Goal: Information Seeking & Learning: Learn about a topic

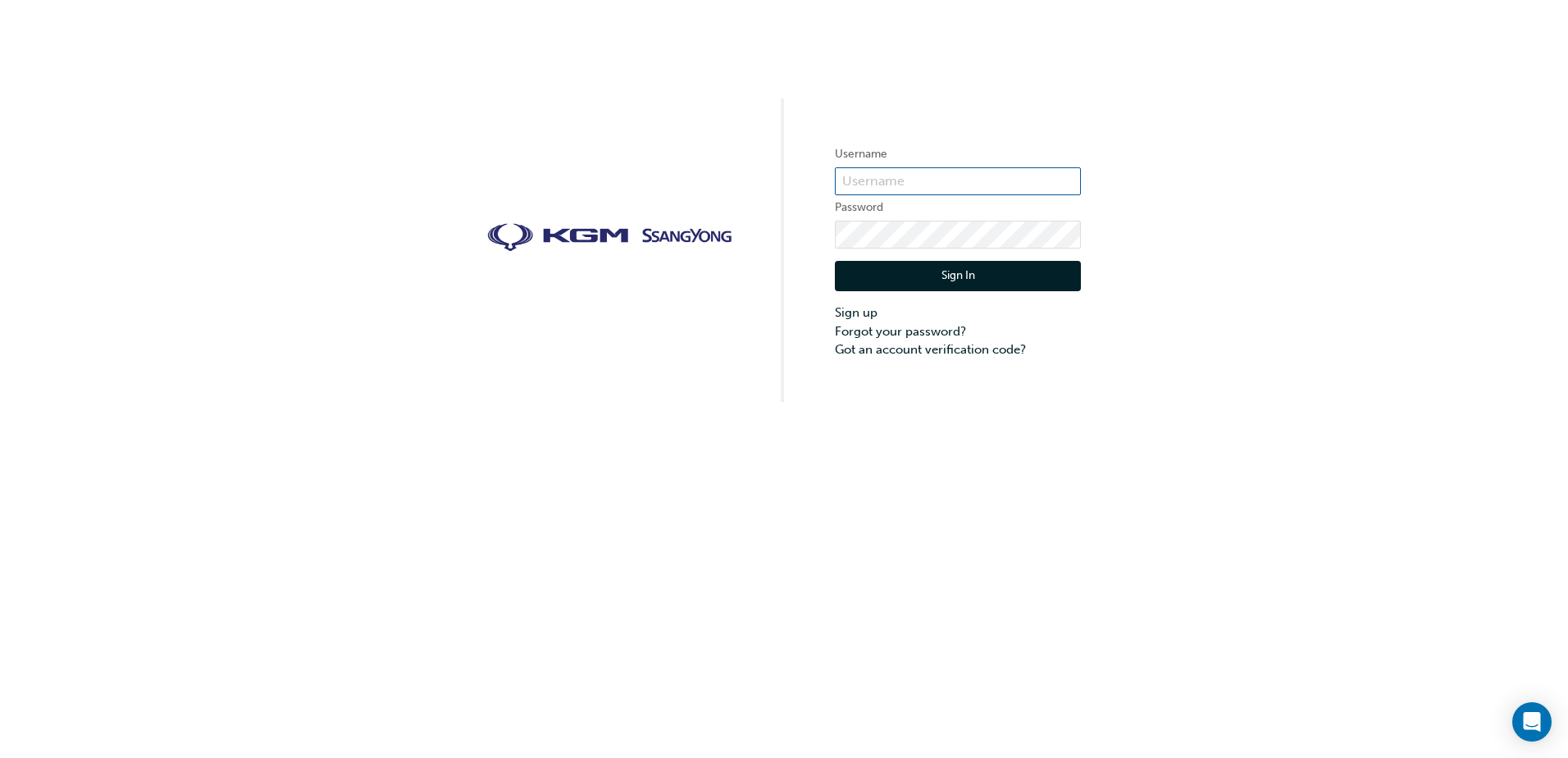
type input "[PERSON_NAME].[PERSON_NAME]"
click at [768, 268] on div "Username [PERSON_NAME].[PERSON_NAME] Password Sign In Sign up Forgot your passw…" at bounding box center [784, 200] width 1568 height 401
click at [913, 268] on button "Sign In" at bounding box center [958, 276] width 246 height 31
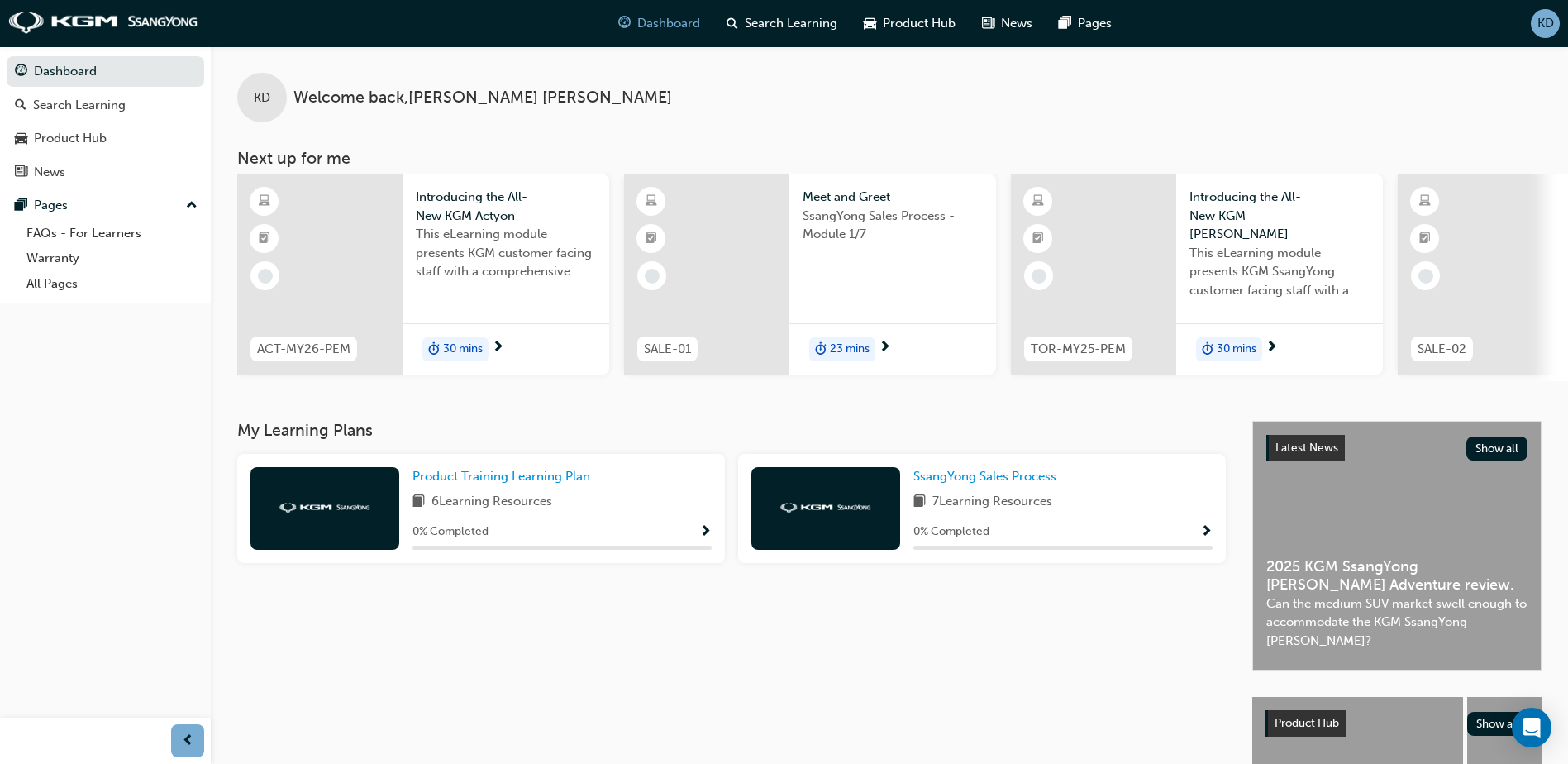
click at [458, 217] on span "Introducing the All-New KGM Actyon" at bounding box center [505, 205] width 180 height 37
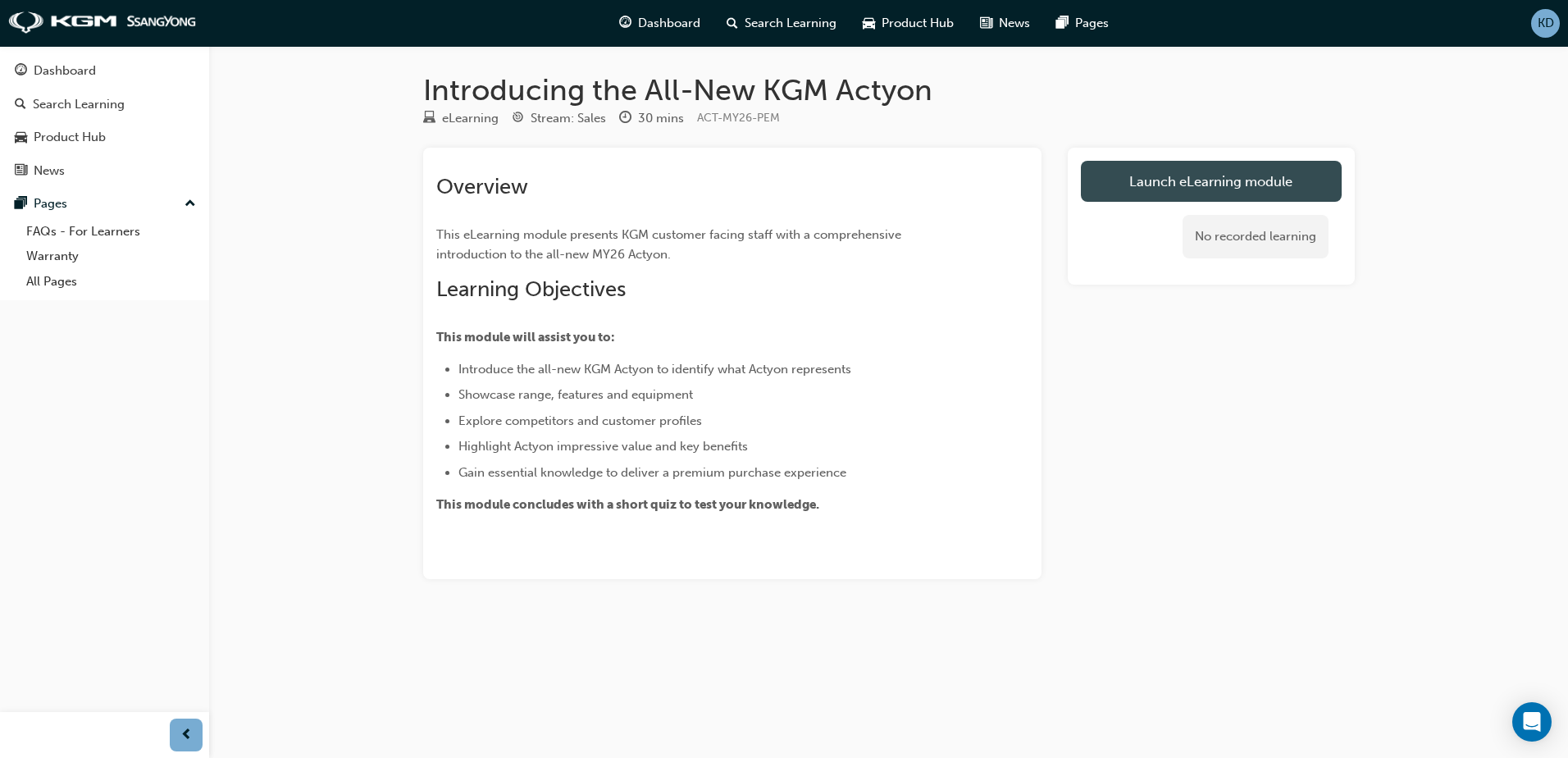
click at [1187, 167] on link "Launch eLearning module" at bounding box center [1211, 181] width 261 height 41
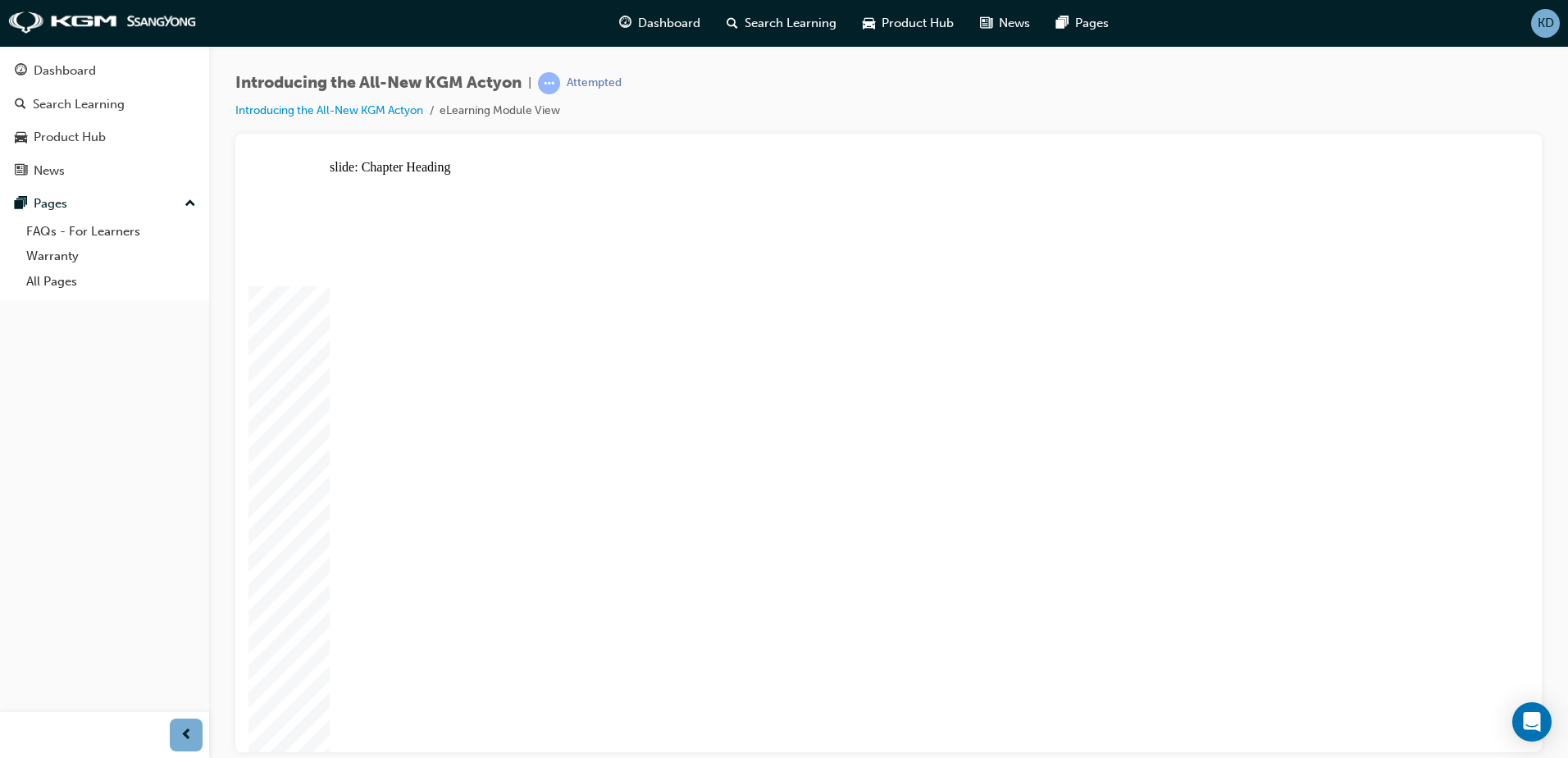
drag, startPoint x: 787, startPoint y: 372, endPoint x: 767, endPoint y: 373, distance: 20.0
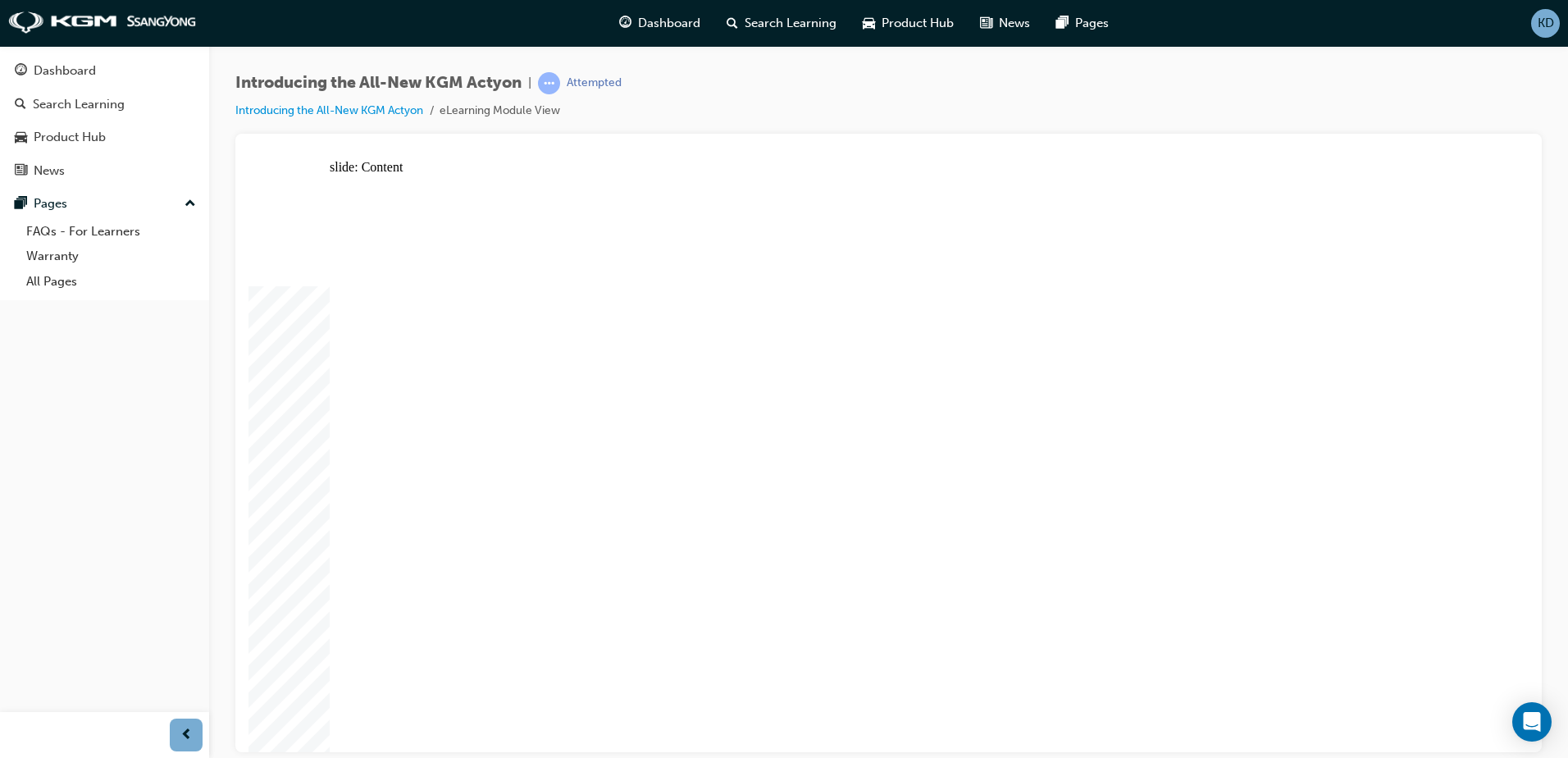
drag, startPoint x: 1220, startPoint y: 382, endPoint x: 1076, endPoint y: 511, distance: 193.3
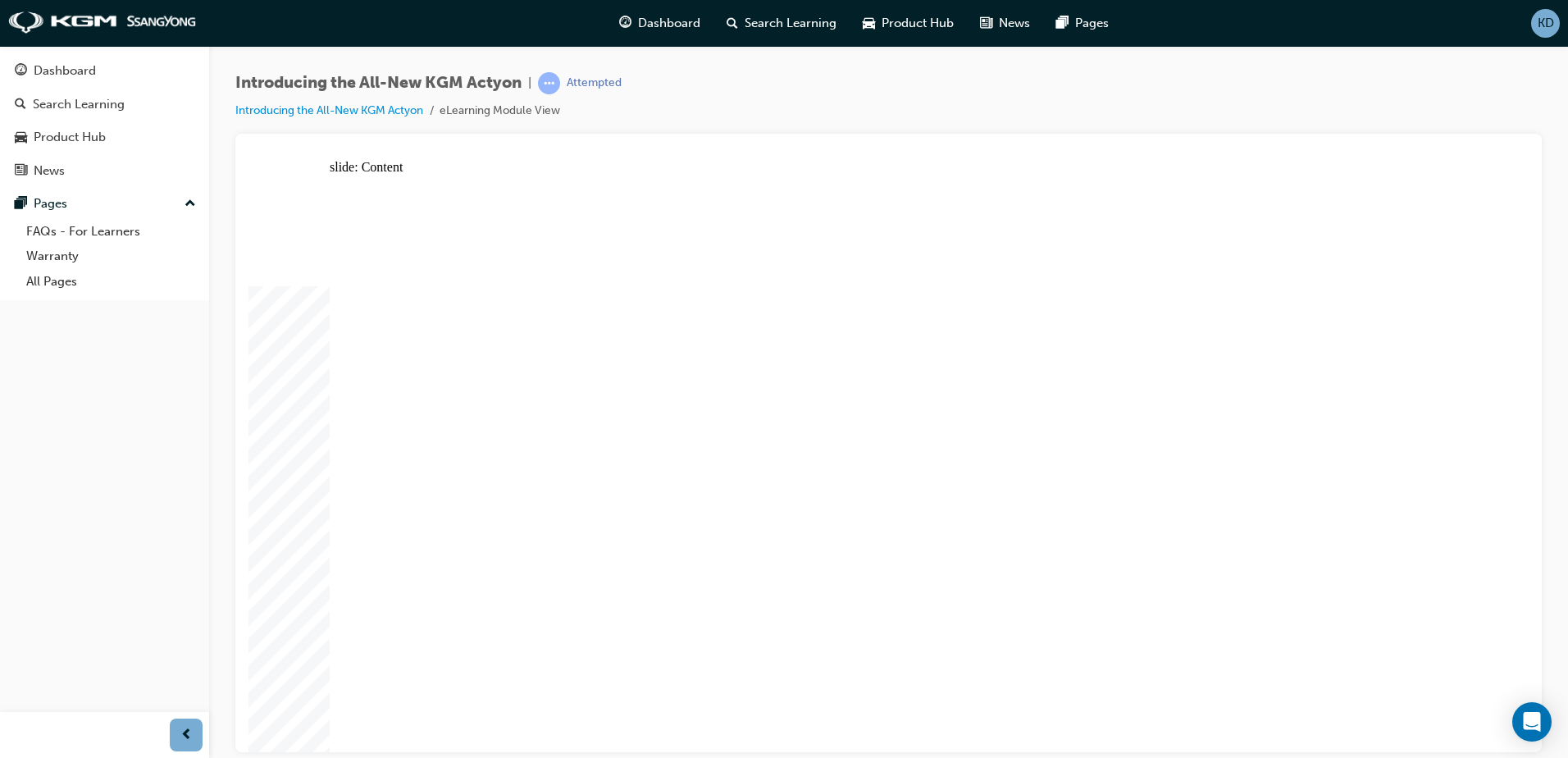
drag, startPoint x: 897, startPoint y: 325, endPoint x: 946, endPoint y: 329, distance: 49.2
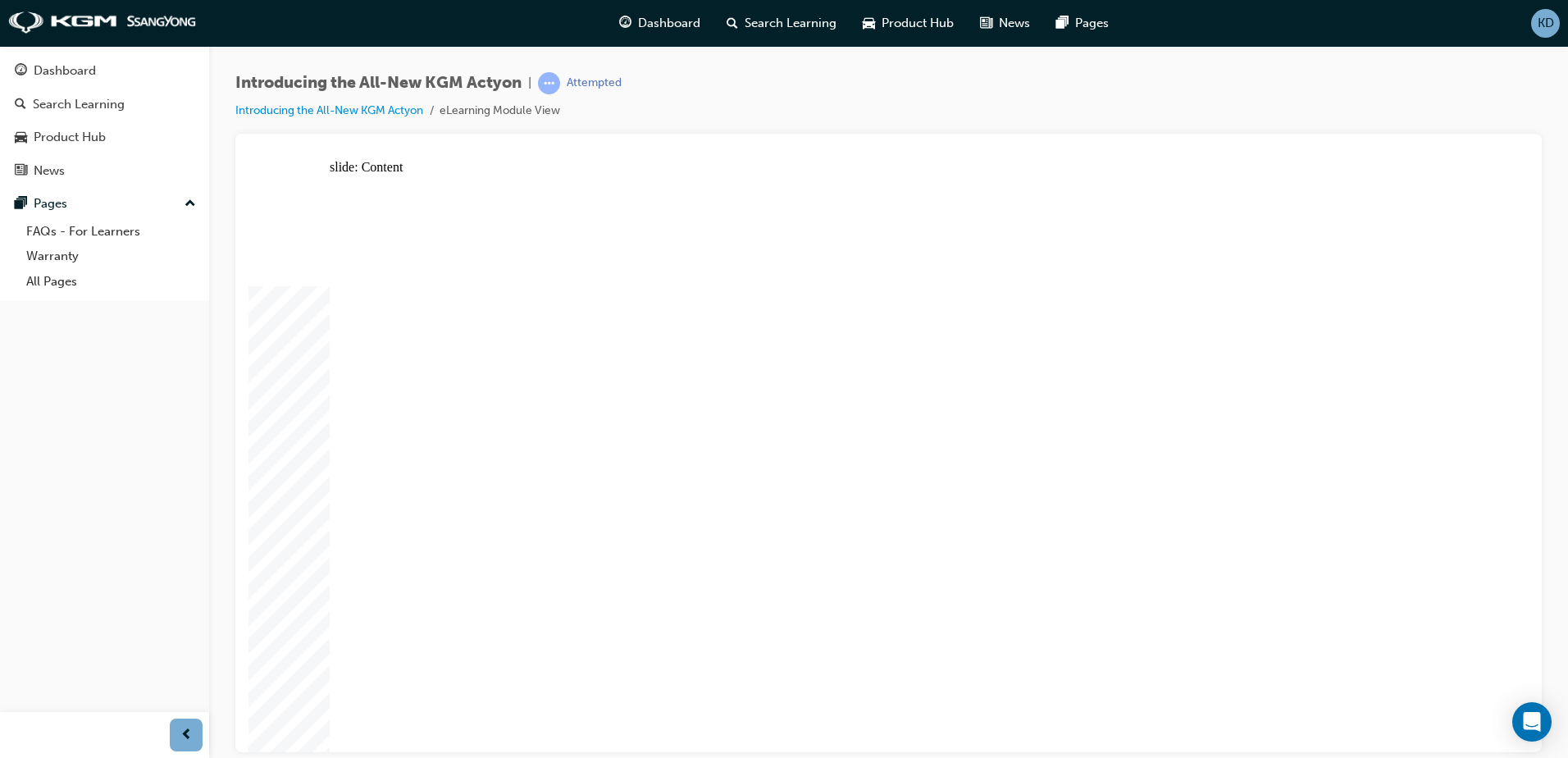
drag, startPoint x: 1427, startPoint y: 545, endPoint x: 1426, endPoint y: 557, distance: 12.0
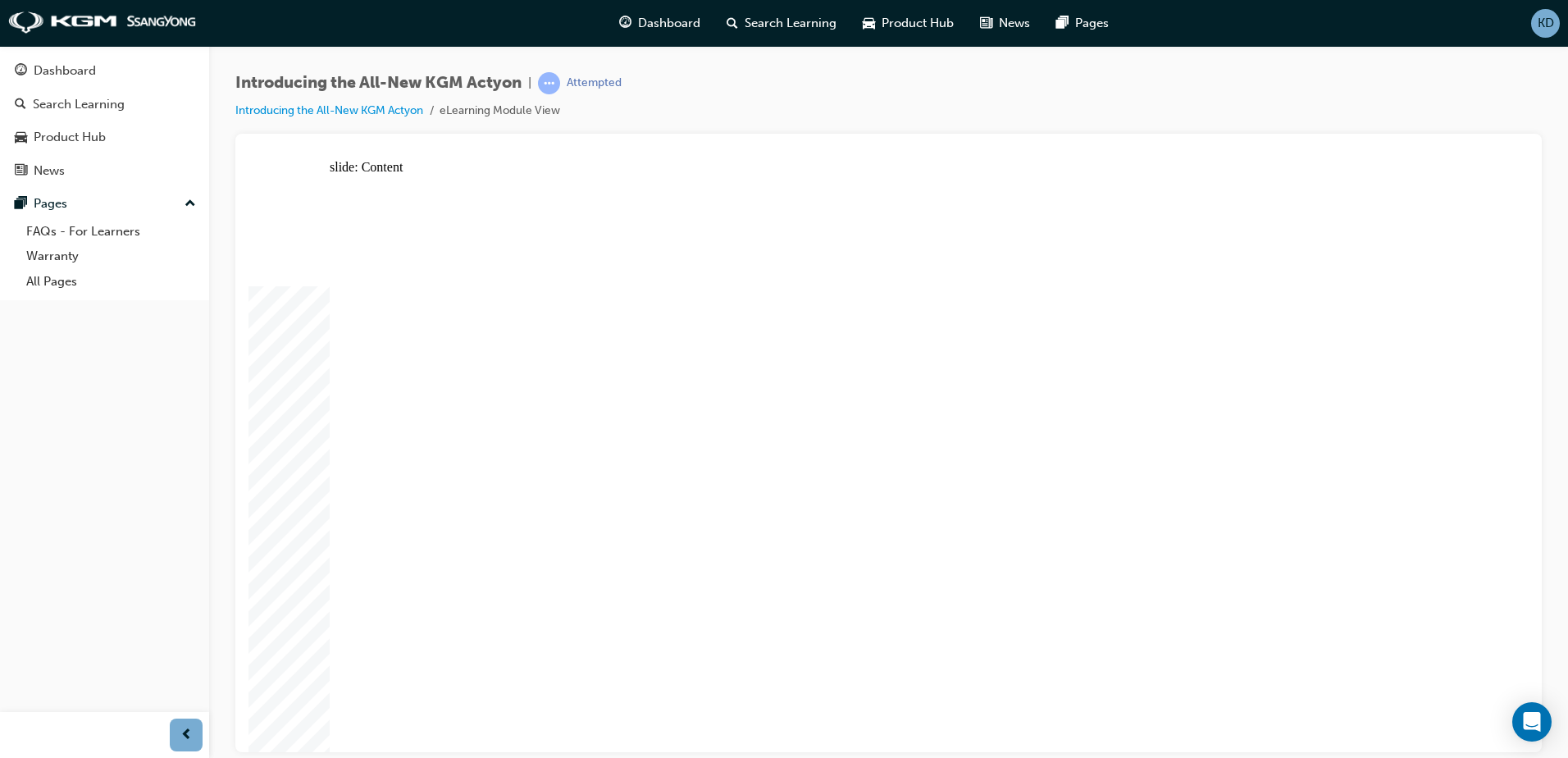
drag, startPoint x: 922, startPoint y: 208, endPoint x: 922, endPoint y: 195, distance: 13.0
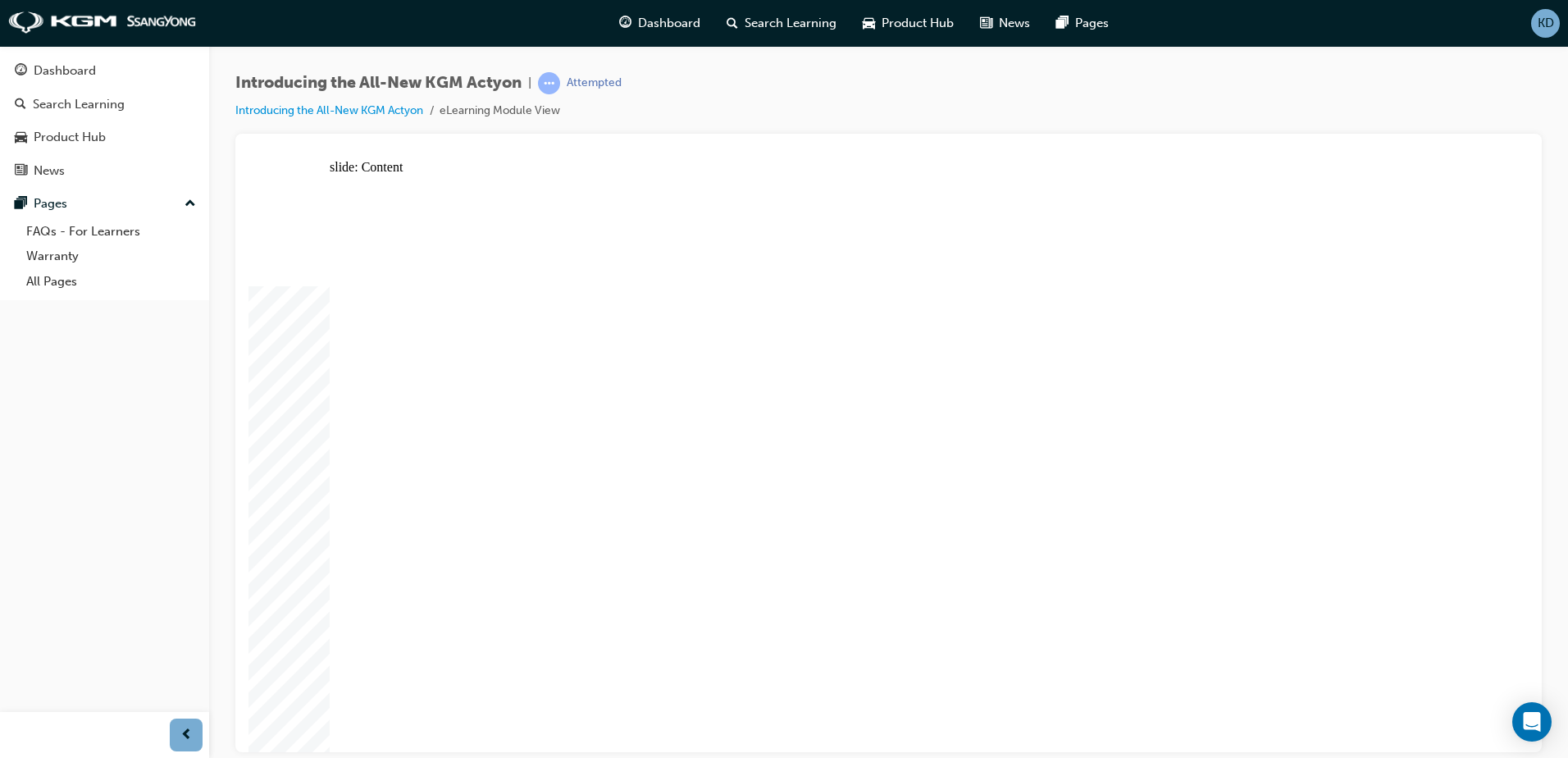
drag, startPoint x: 588, startPoint y: 520, endPoint x: 865, endPoint y: 523, distance: 277.0
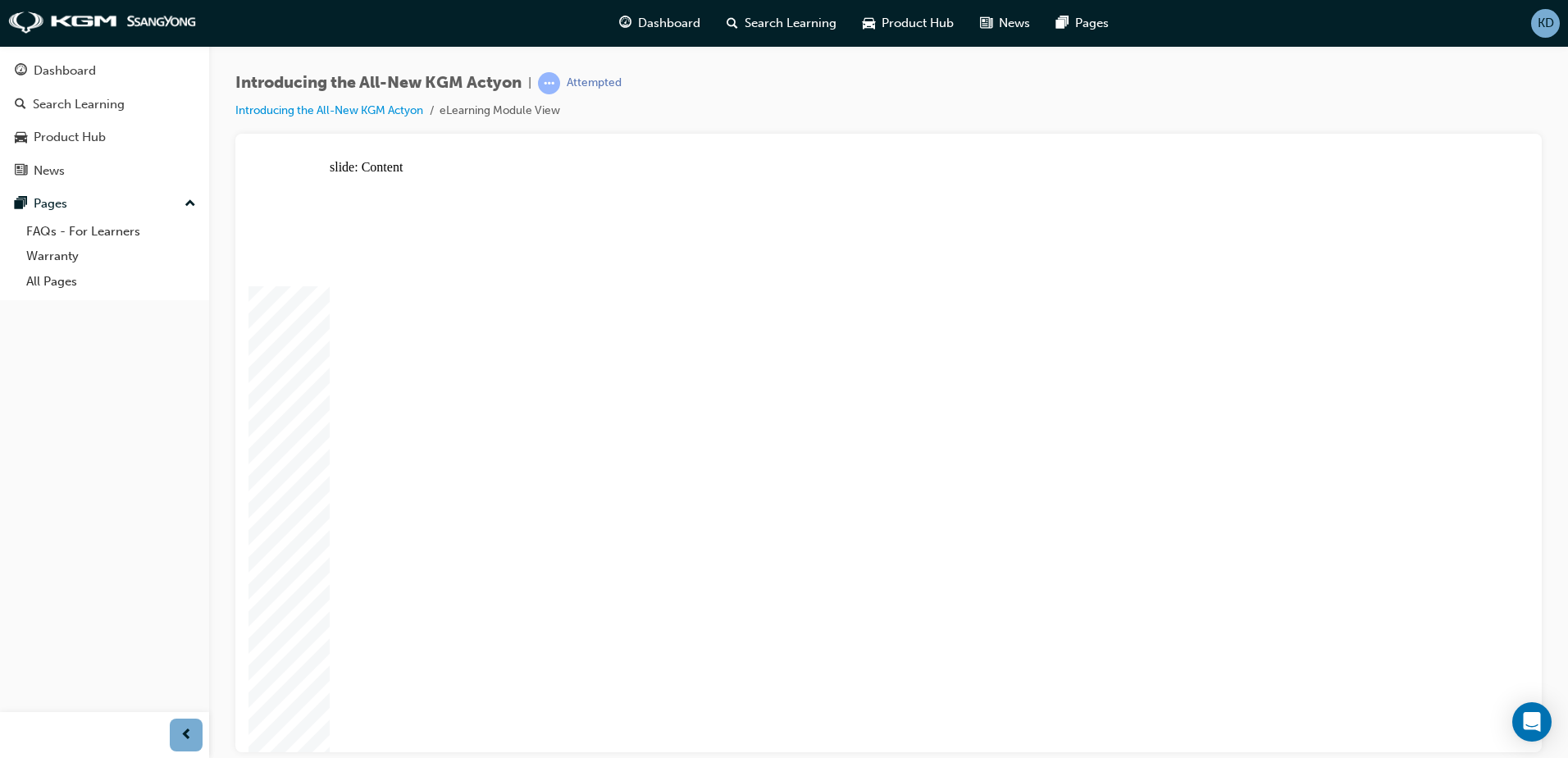
drag, startPoint x: 461, startPoint y: 254, endPoint x: 449, endPoint y: 386, distance: 132.5
drag, startPoint x: 449, startPoint y: 407, endPoint x: 658, endPoint y: 431, distance: 210.4
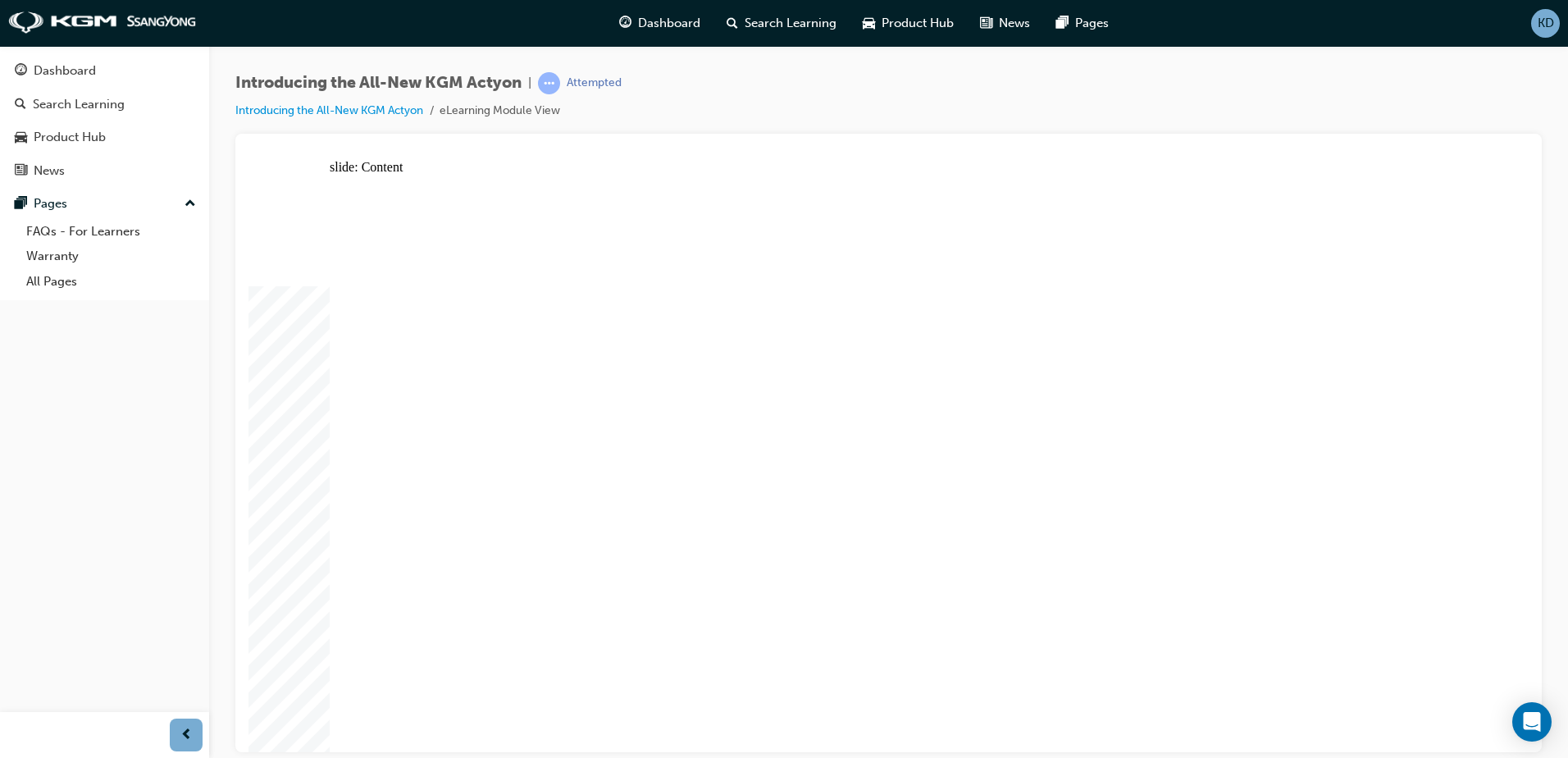
drag, startPoint x: 498, startPoint y: 561, endPoint x: 521, endPoint y: 567, distance: 23.8
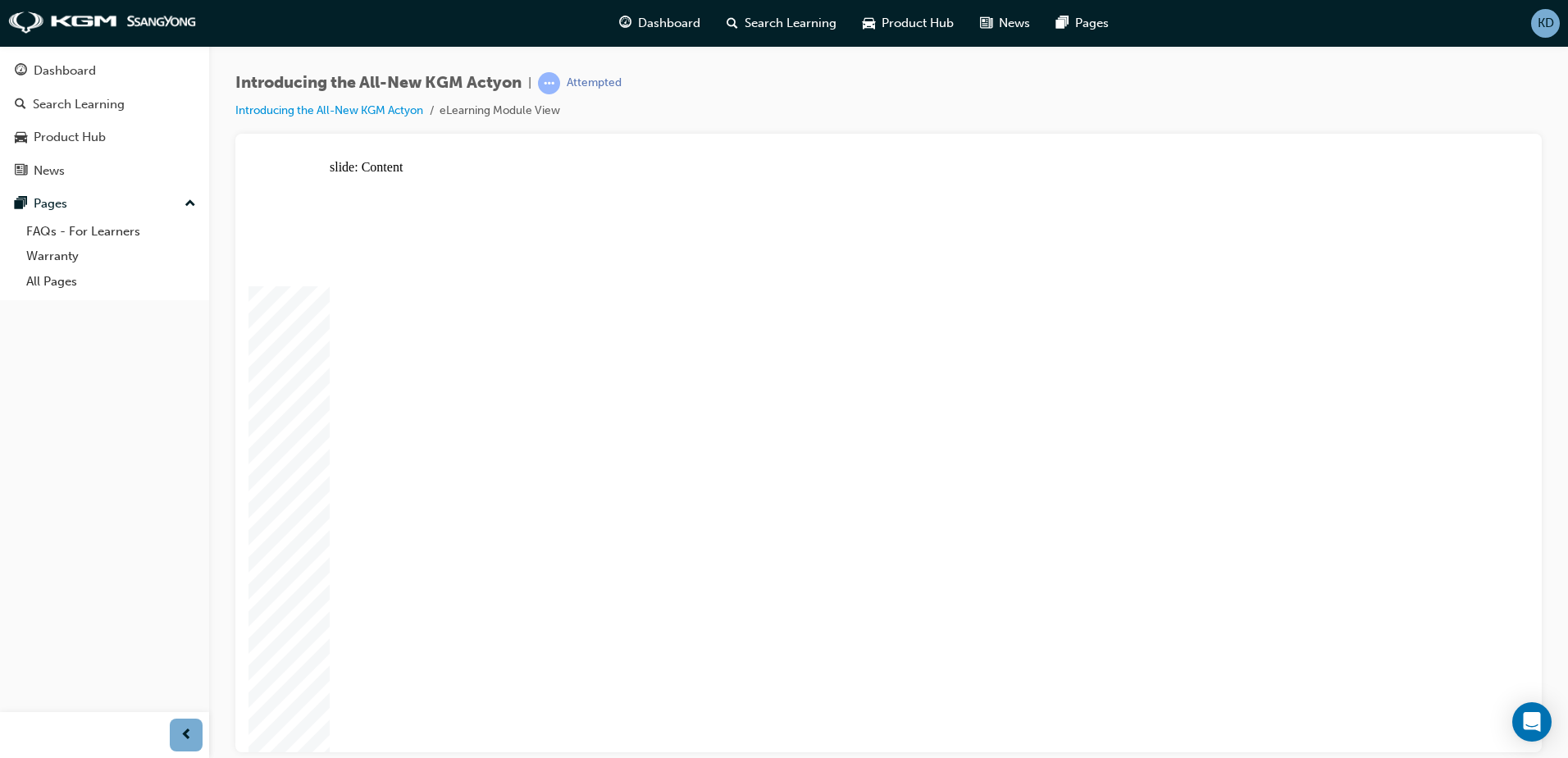
drag, startPoint x: 1107, startPoint y: 295, endPoint x: 997, endPoint y: 256, distance: 116.7
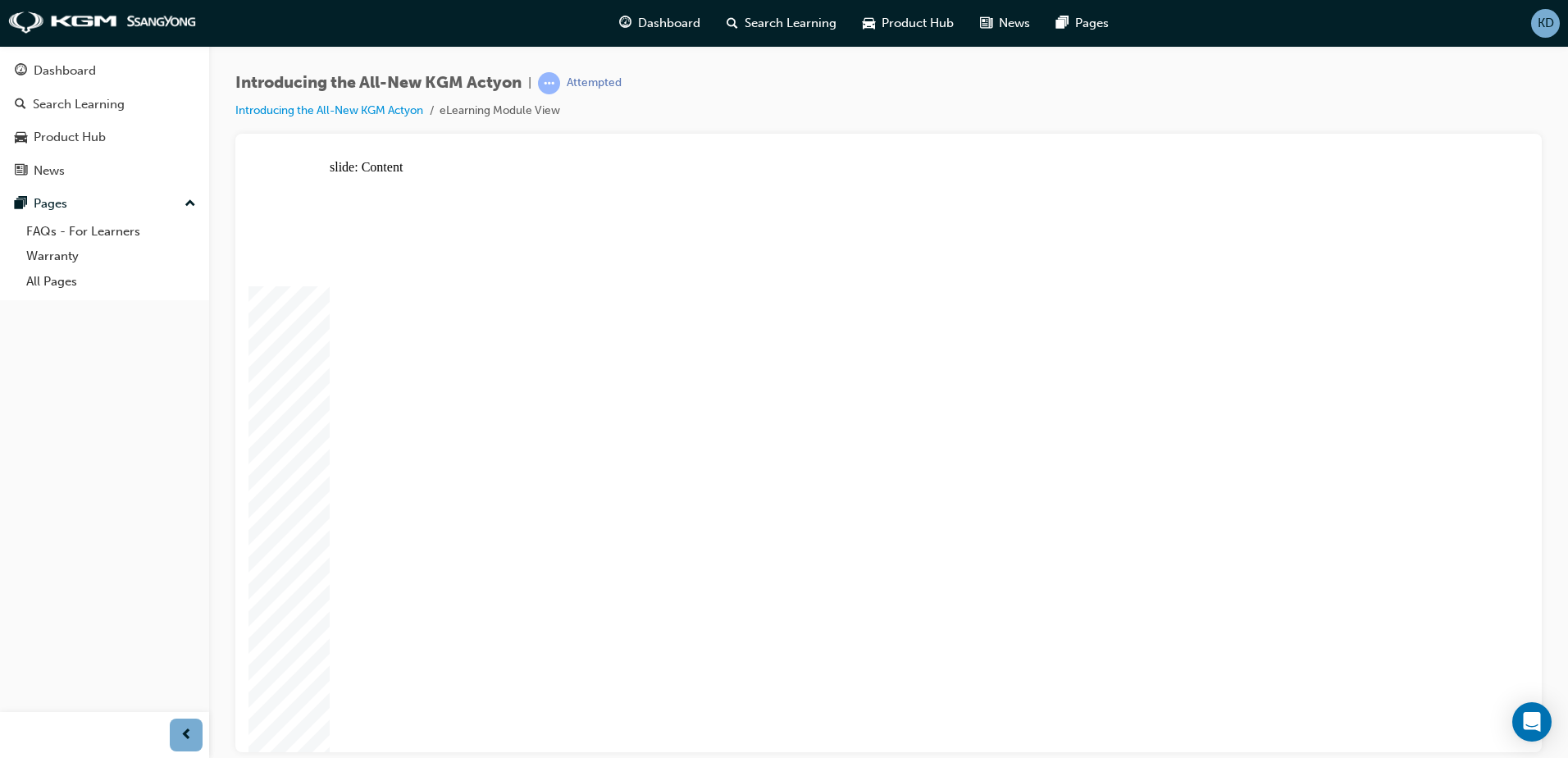
drag, startPoint x: 1315, startPoint y: 304, endPoint x: 1264, endPoint y: 331, distance: 57.7
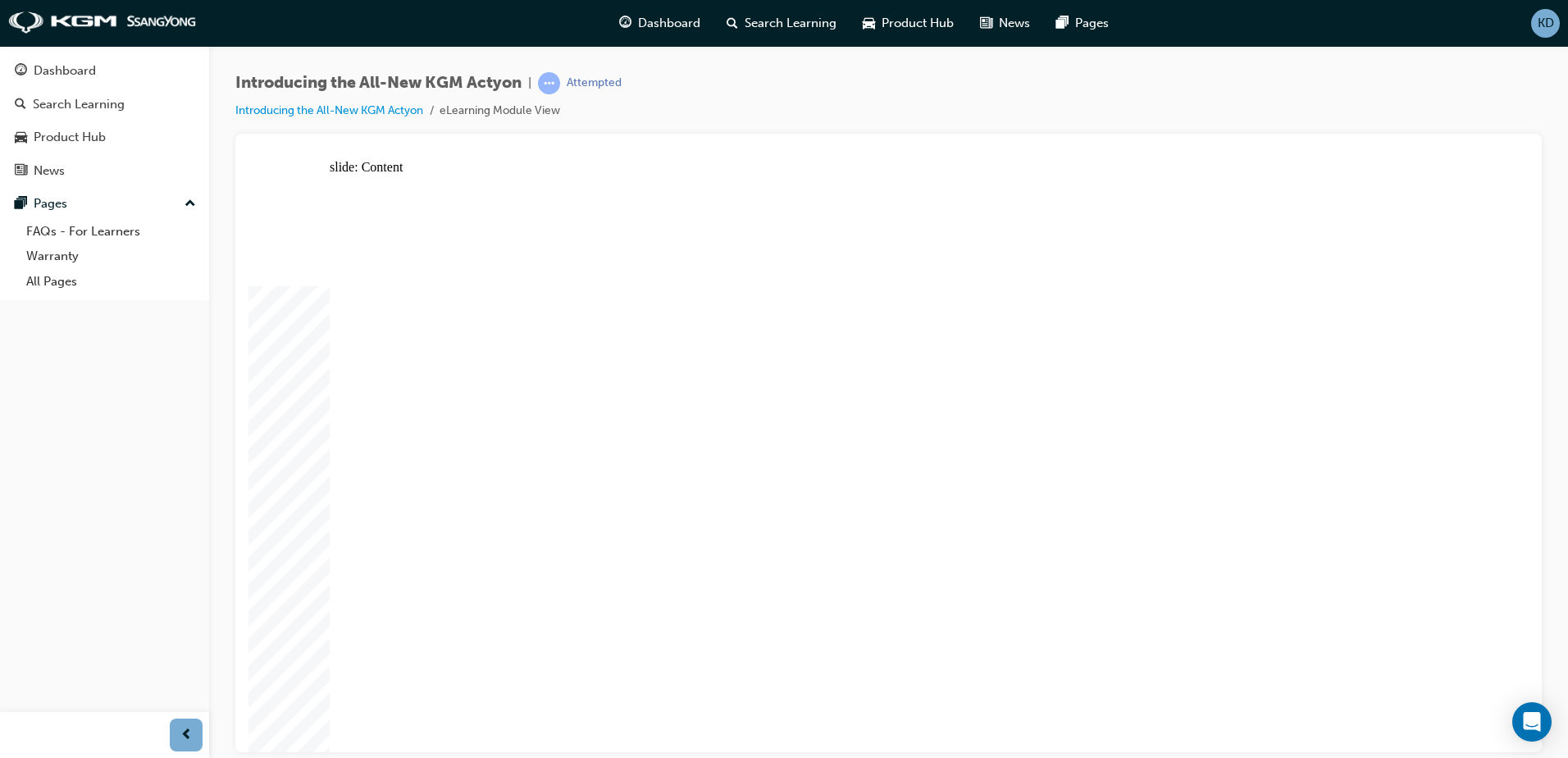
drag, startPoint x: 613, startPoint y: 577, endPoint x: 725, endPoint y: 554, distance: 114.3
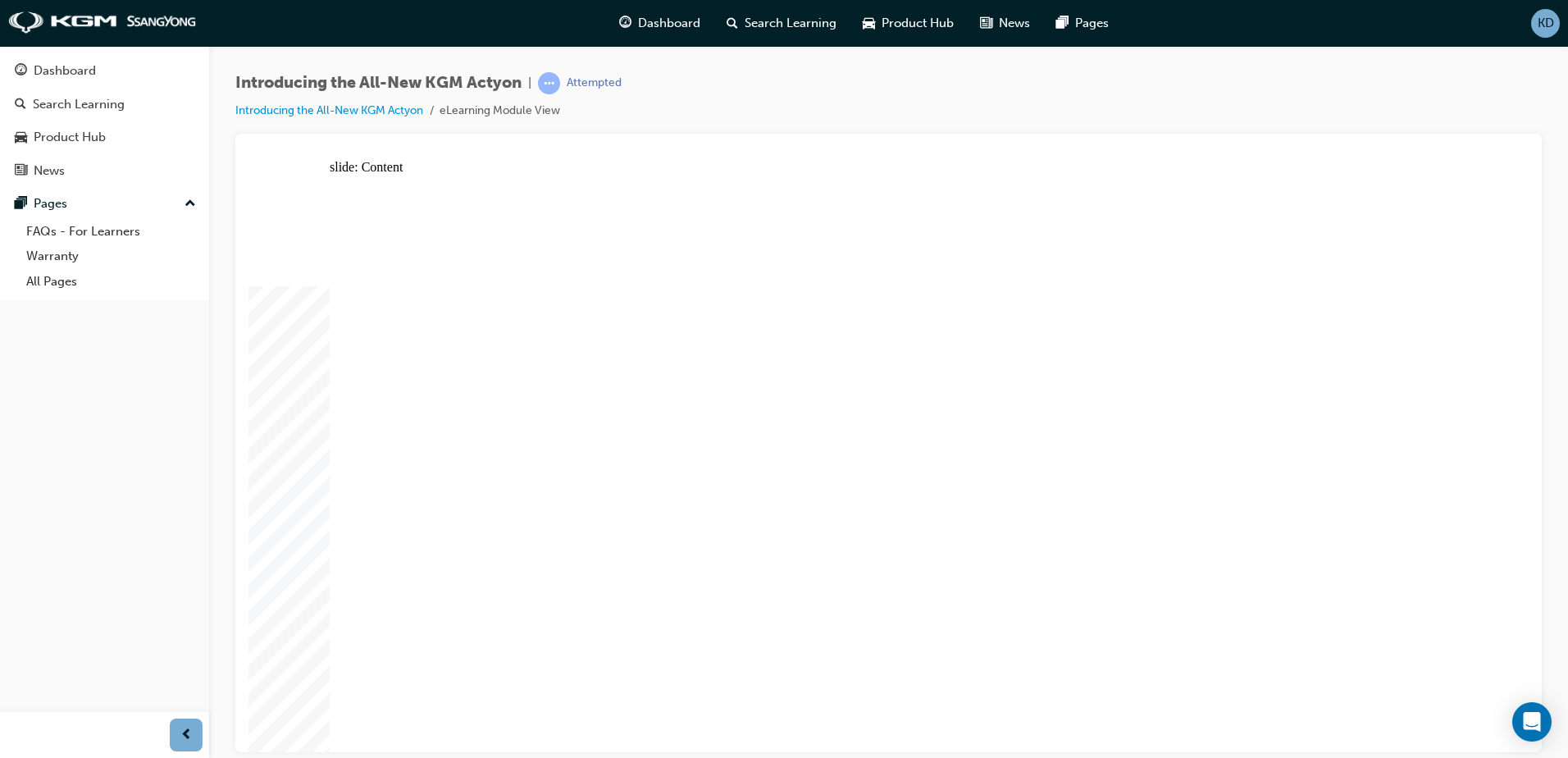
drag, startPoint x: 797, startPoint y: 497, endPoint x: 975, endPoint y: 372, distance: 217.5
drag, startPoint x: 967, startPoint y: 337, endPoint x: 961, endPoint y: 454, distance: 117.2
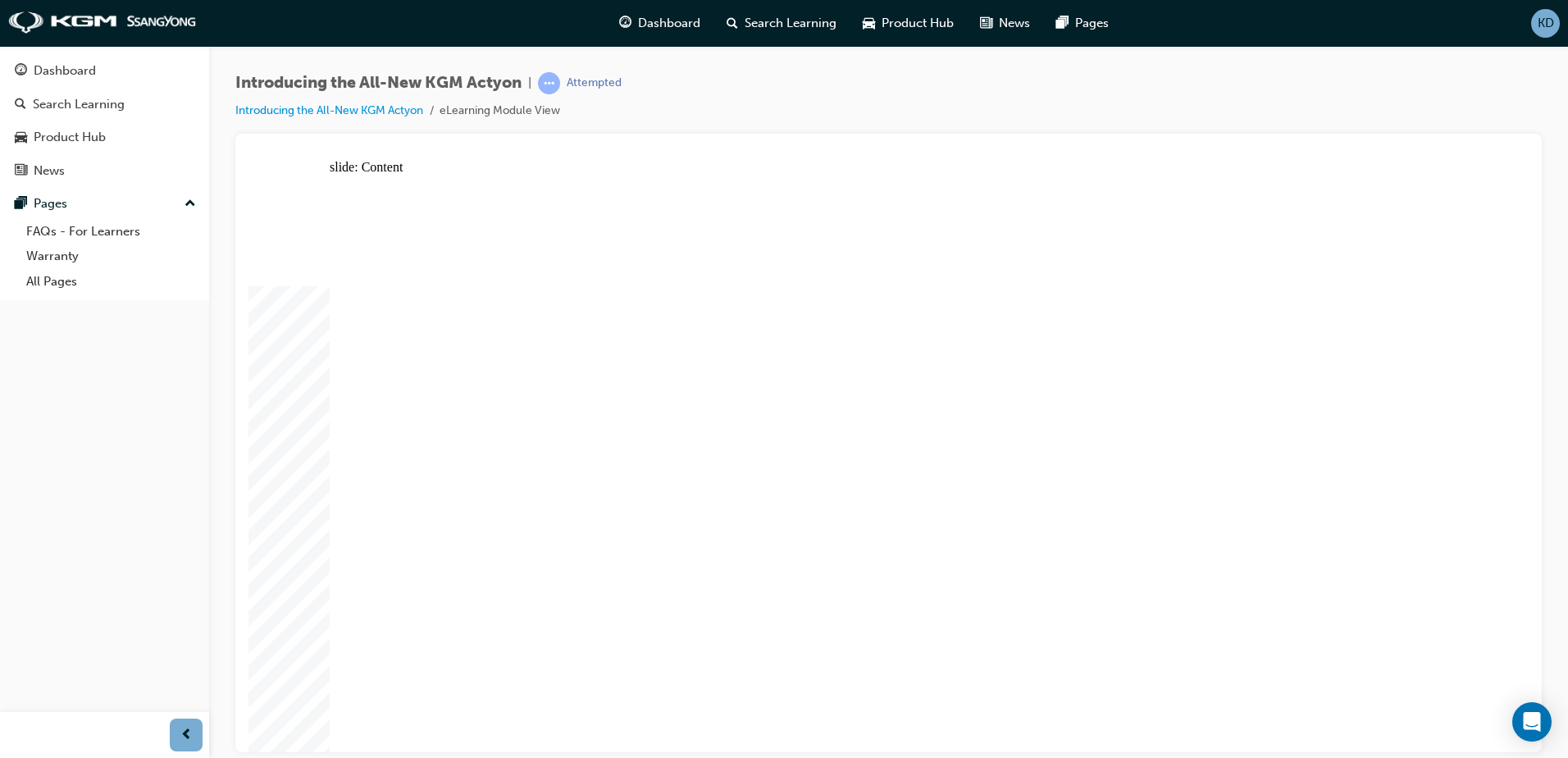
drag, startPoint x: 921, startPoint y: 479, endPoint x: 941, endPoint y: 461, distance: 26.9
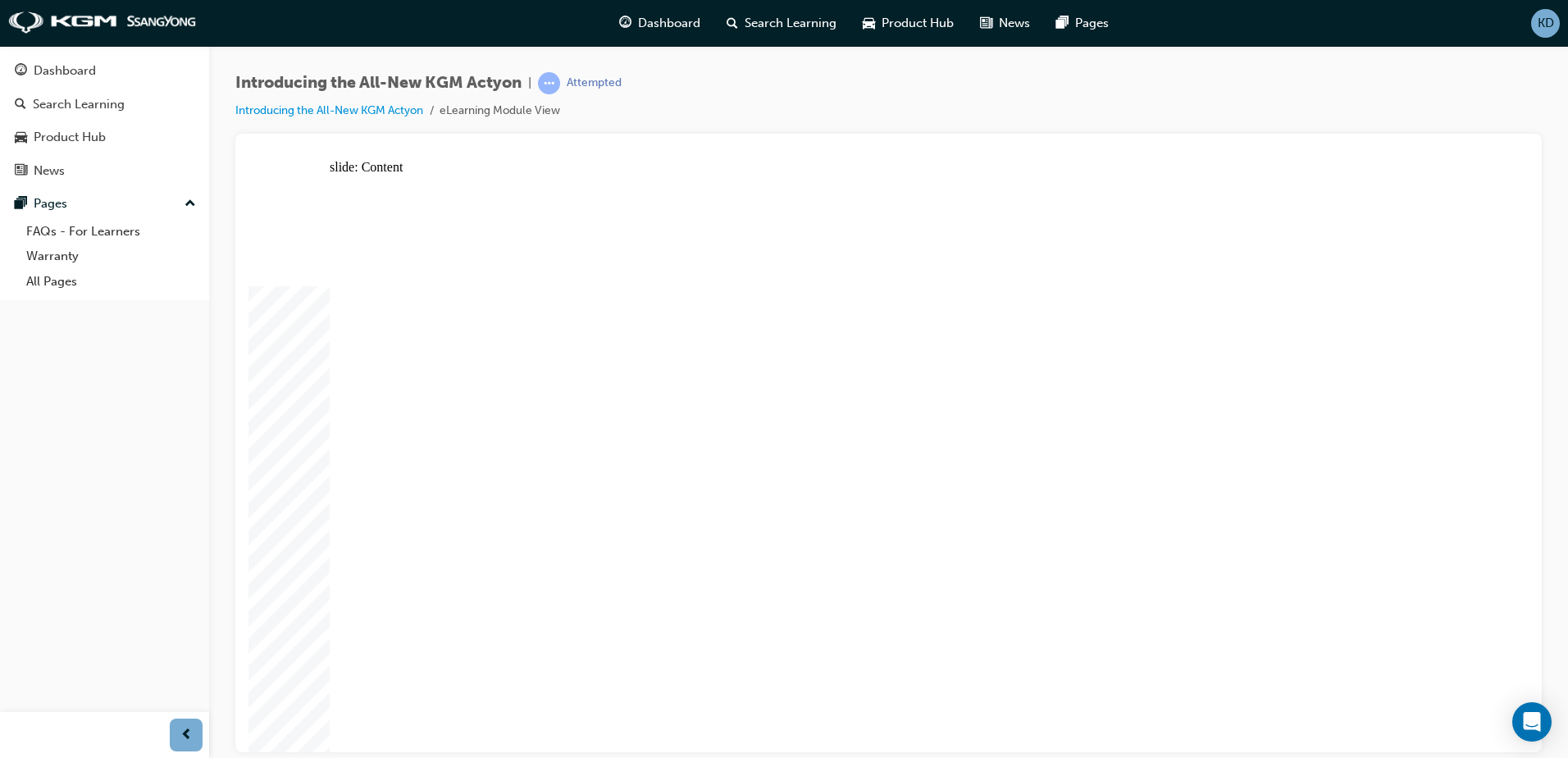
radio input "true"
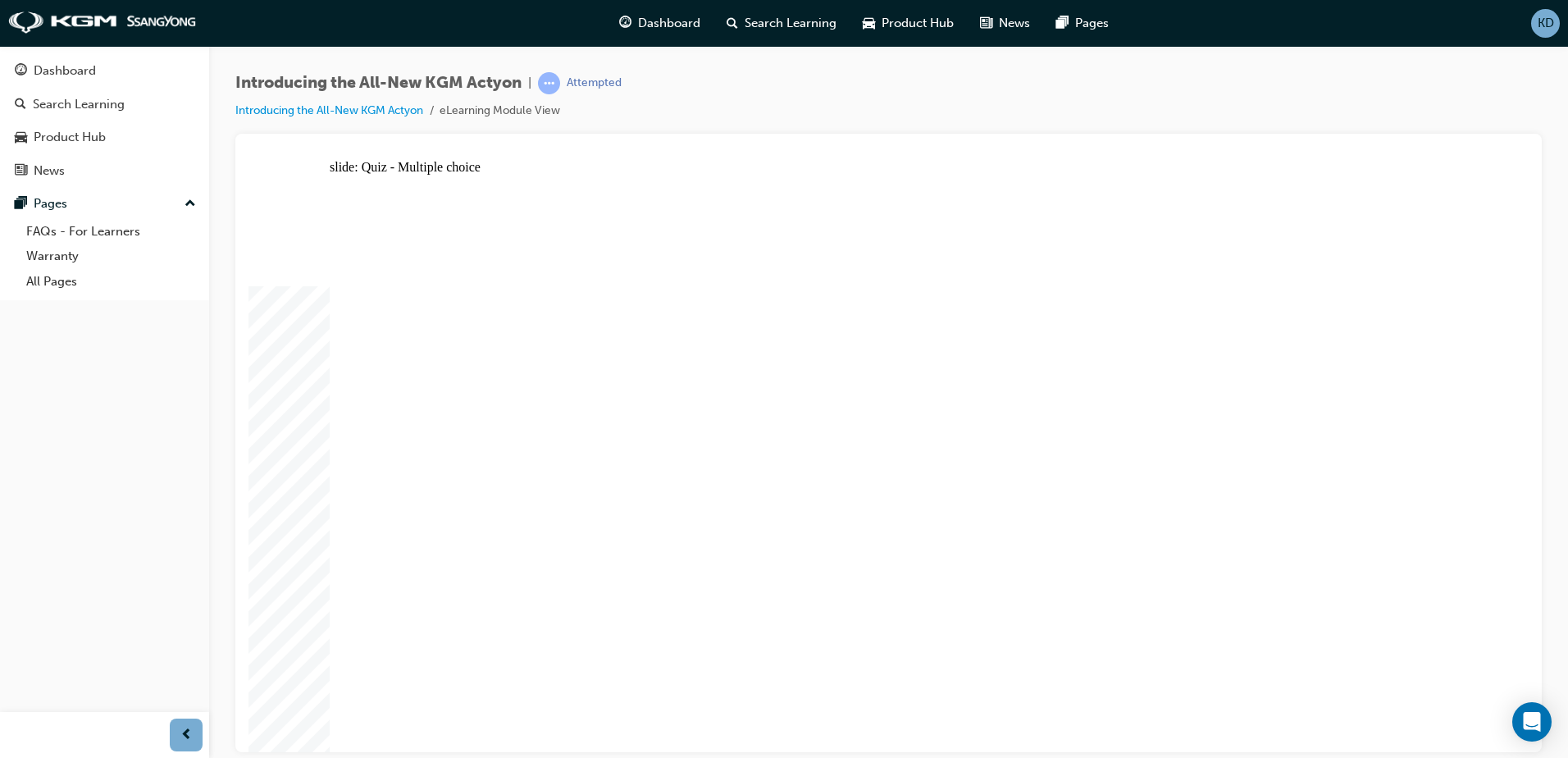
radio input "true"
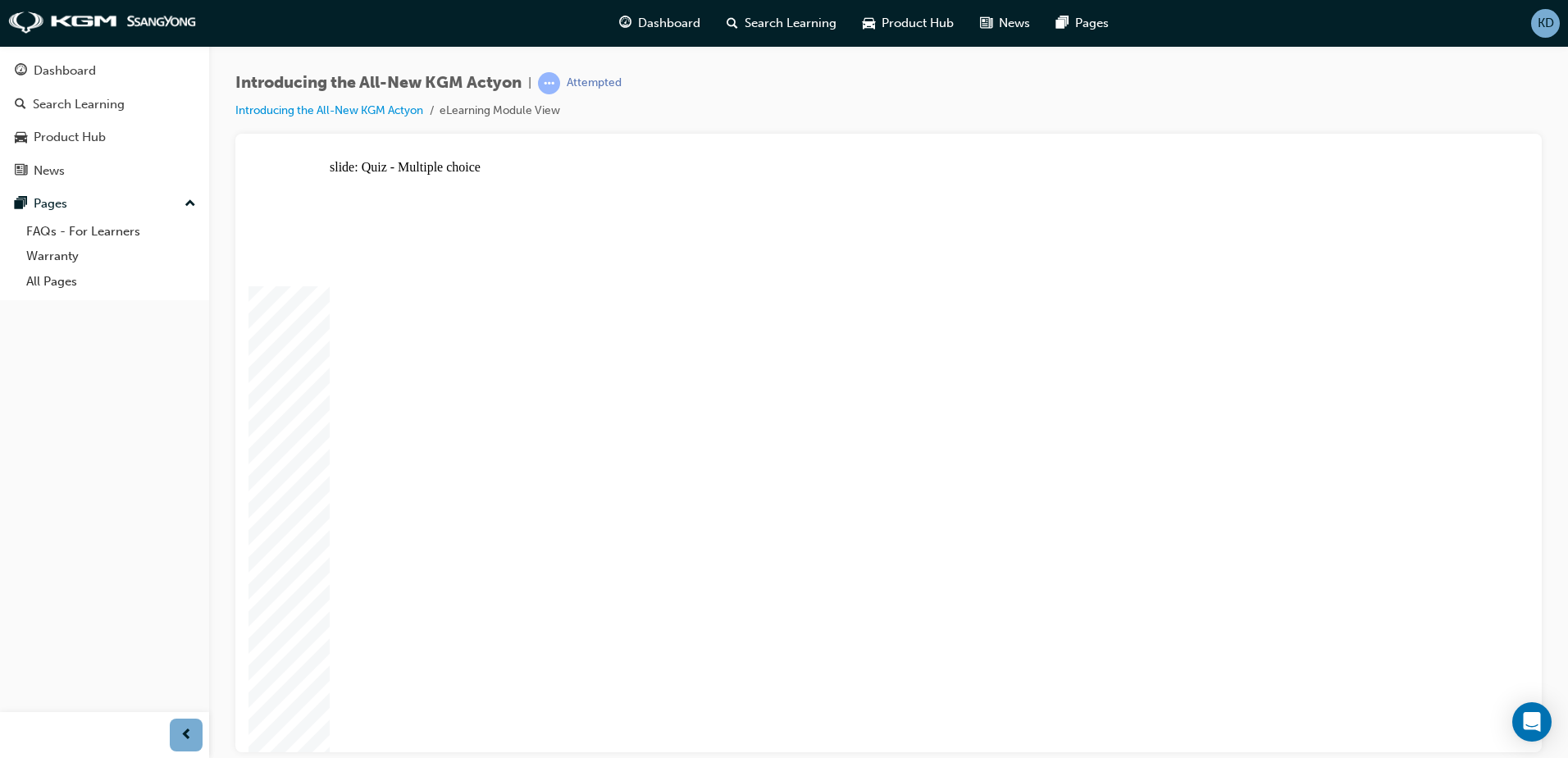
radio input "true"
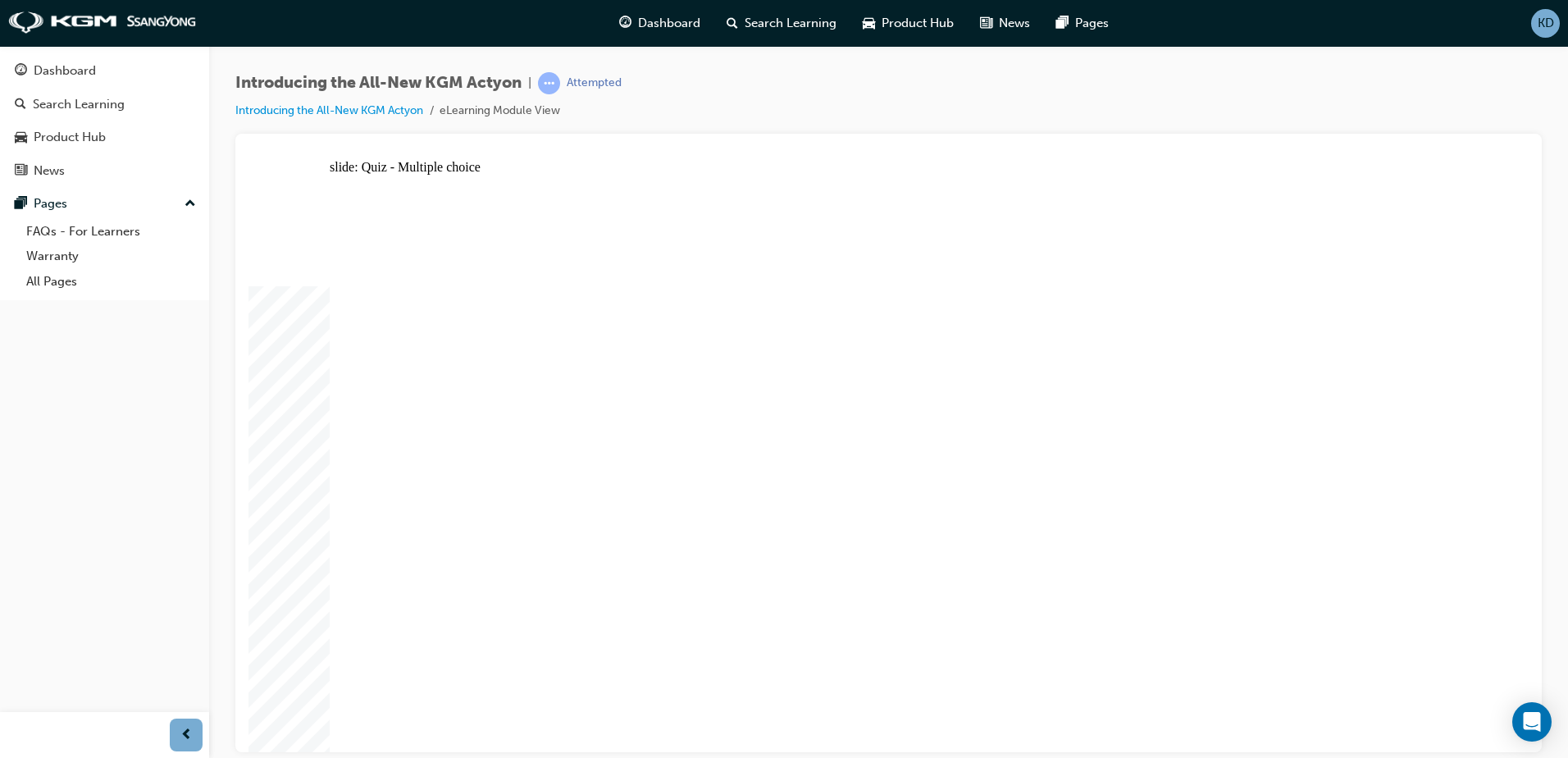
radio input "true"
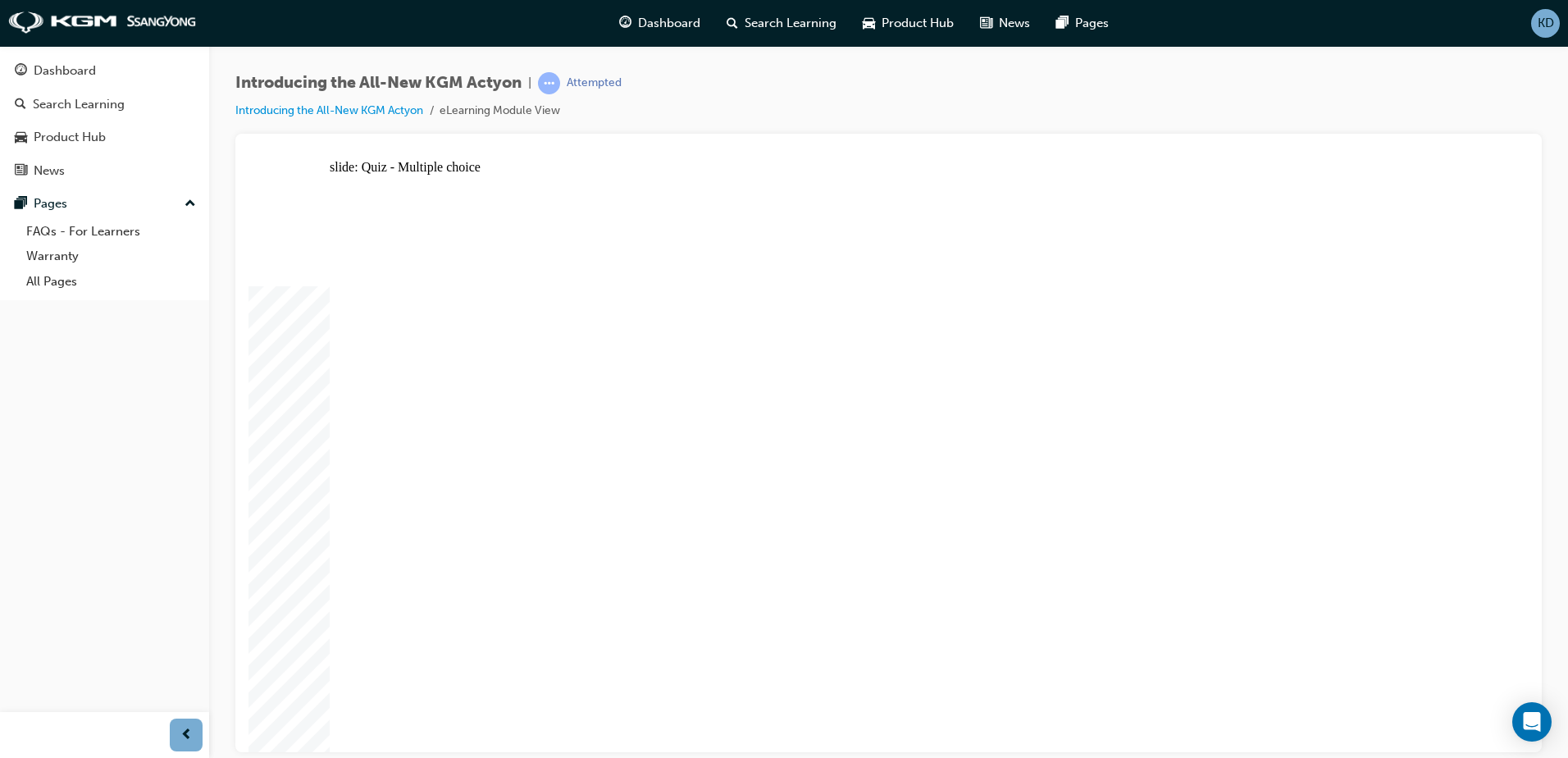
radio input "true"
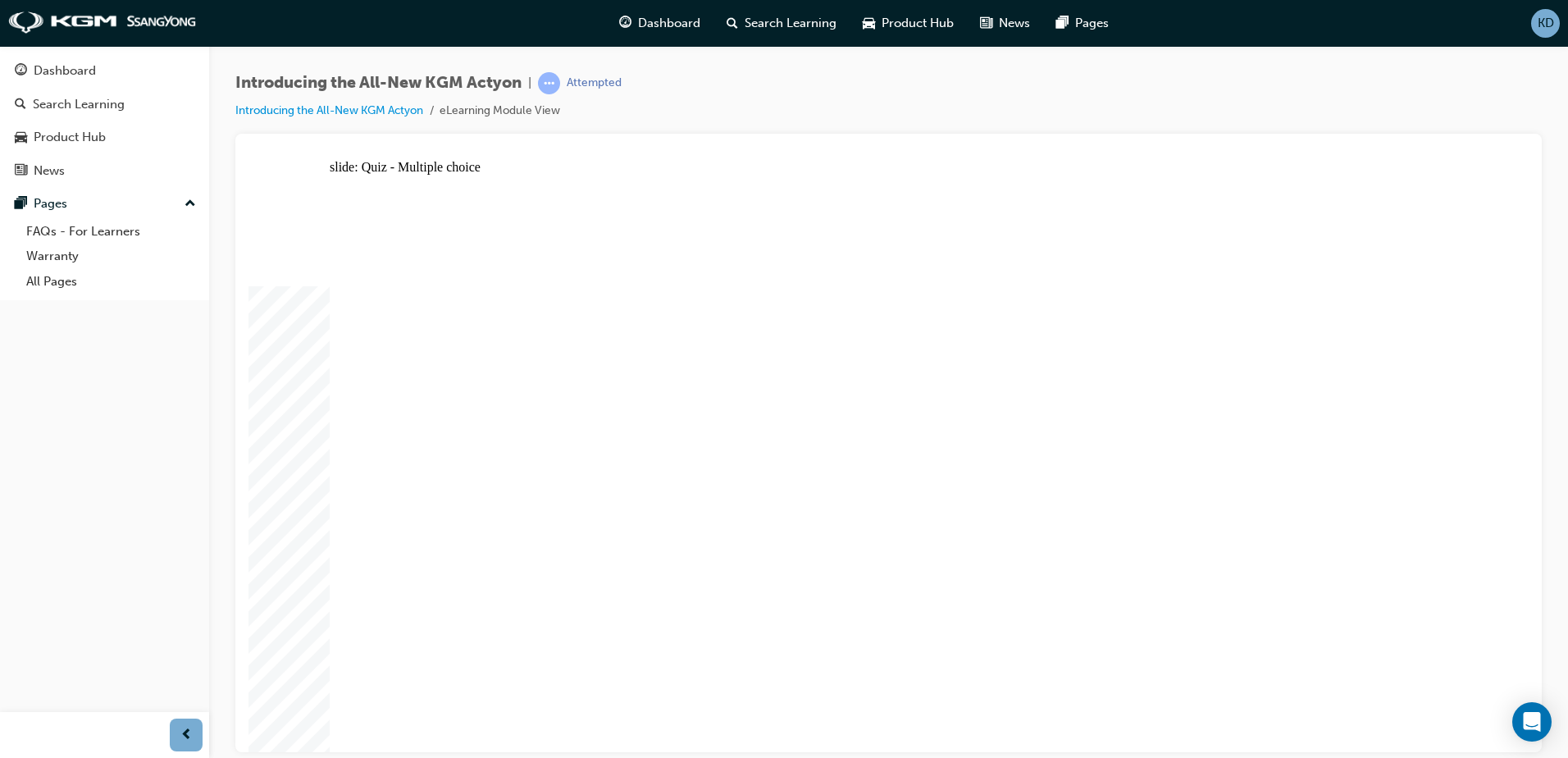
radio input "true"
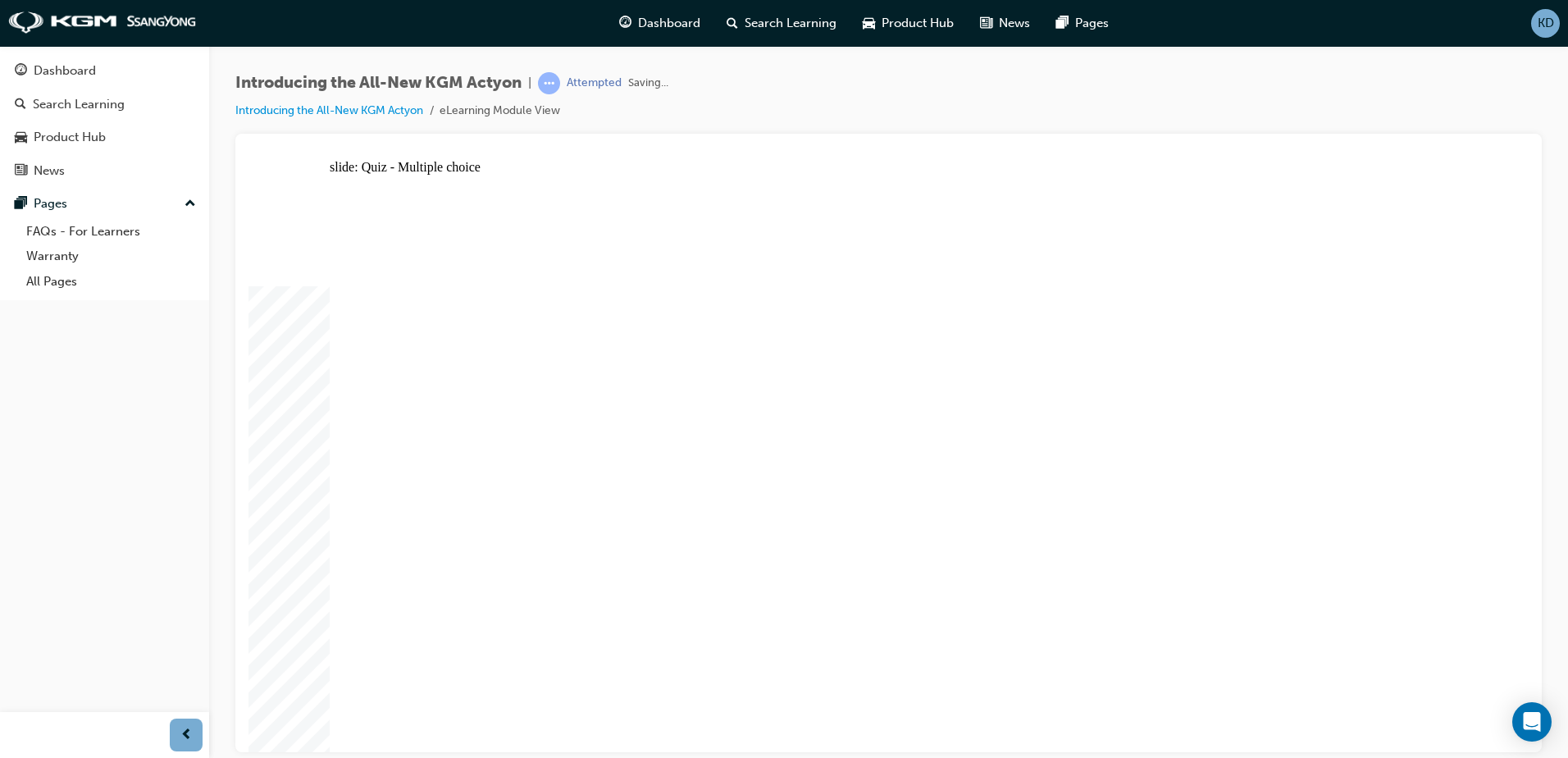
radio input "true"
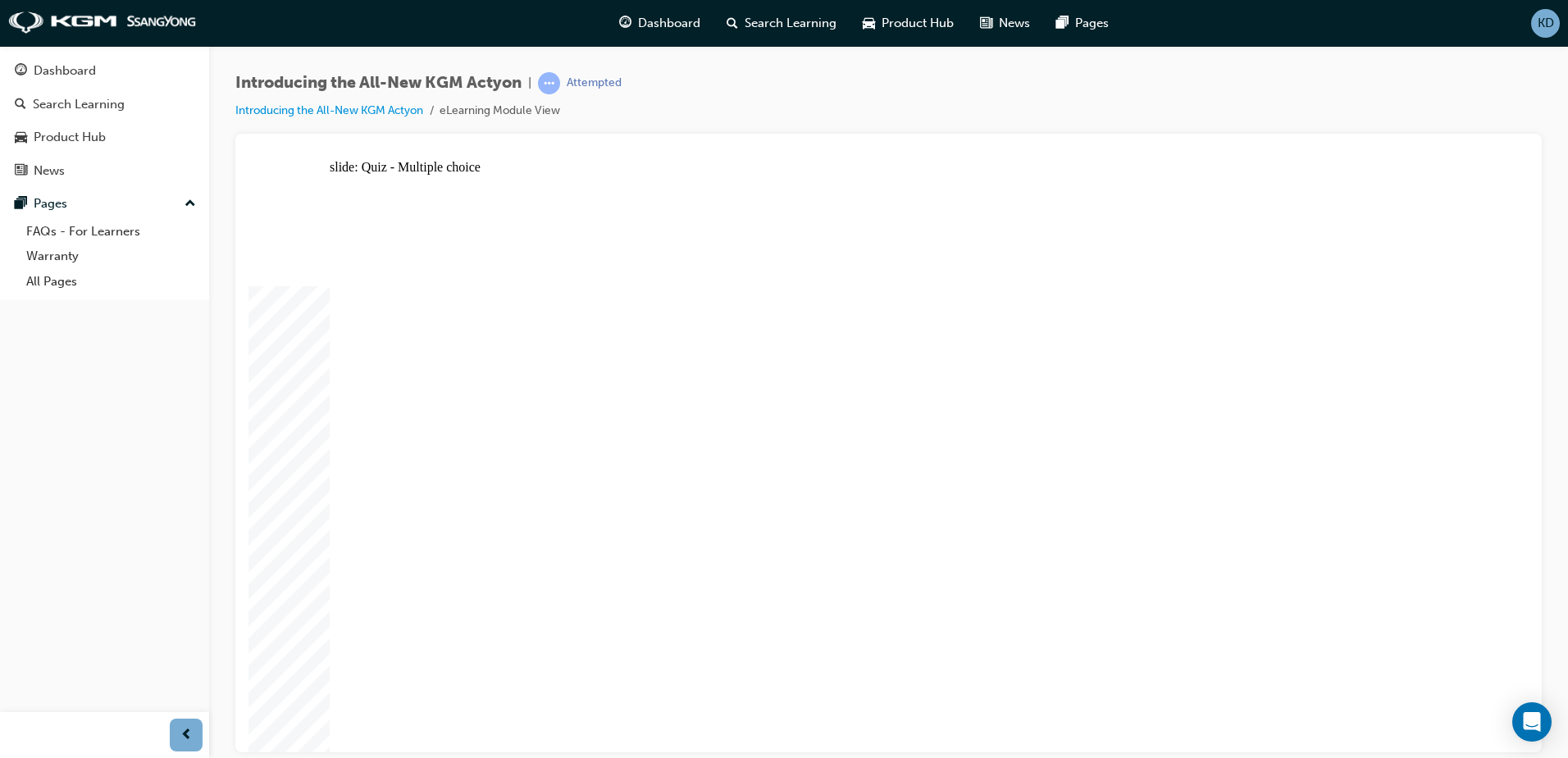
radio input "true"
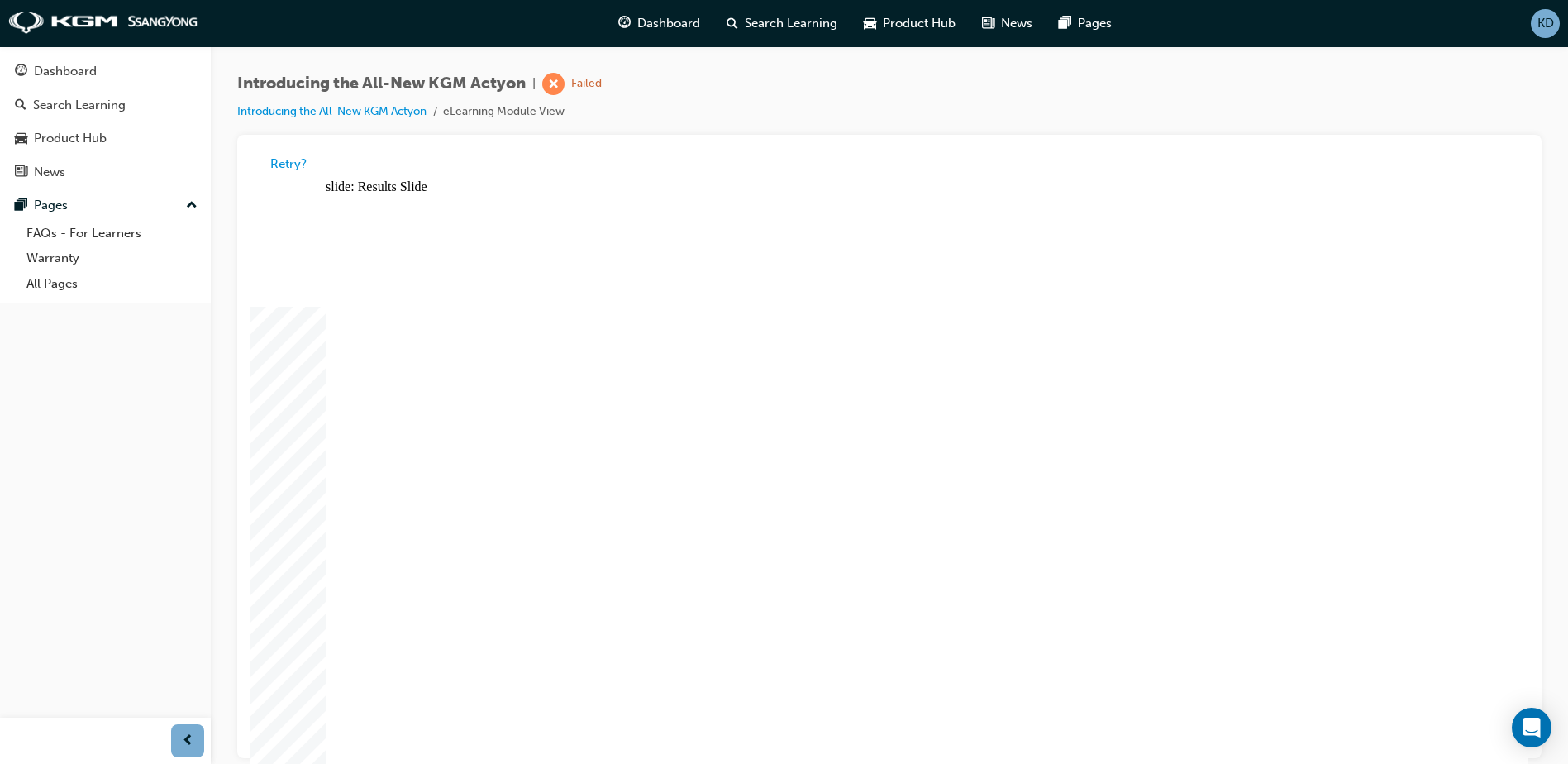
click at [301, 149] on div "Retry?" at bounding box center [889, 164] width 1277 height 33
click at [299, 158] on button "Retry?" at bounding box center [289, 164] width 36 height 19
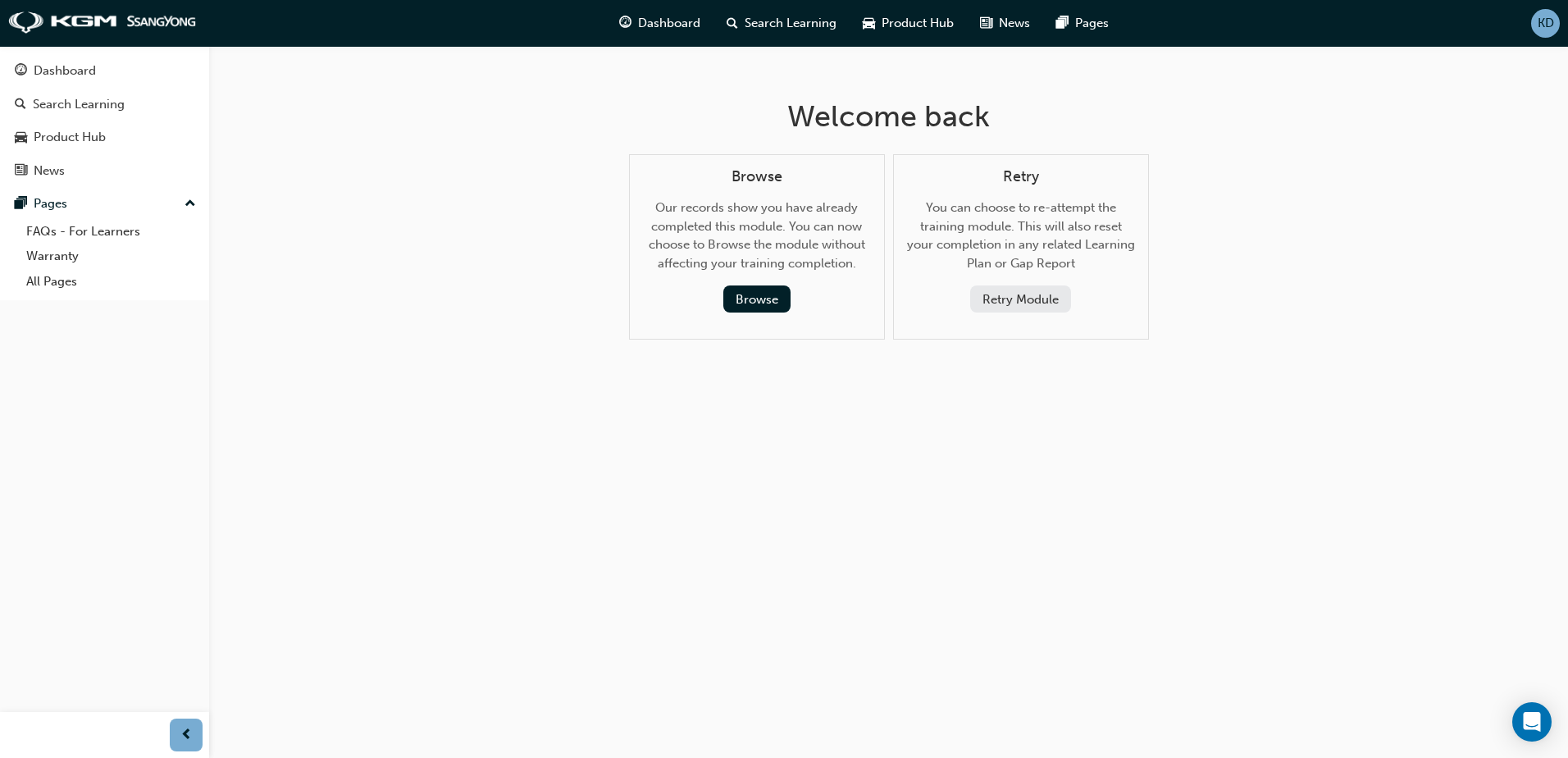
click at [297, 158] on div "Welcome back Browse Our records show you have already completed this module. Yo…" at bounding box center [784, 379] width 1568 height 758
click at [1067, 280] on div "Retry You can choose to re-attempt the training module. This will also reset yo…" at bounding box center [1022, 241] width 228 height 145
click at [1051, 288] on button "Retry Module" at bounding box center [1021, 299] width 101 height 27
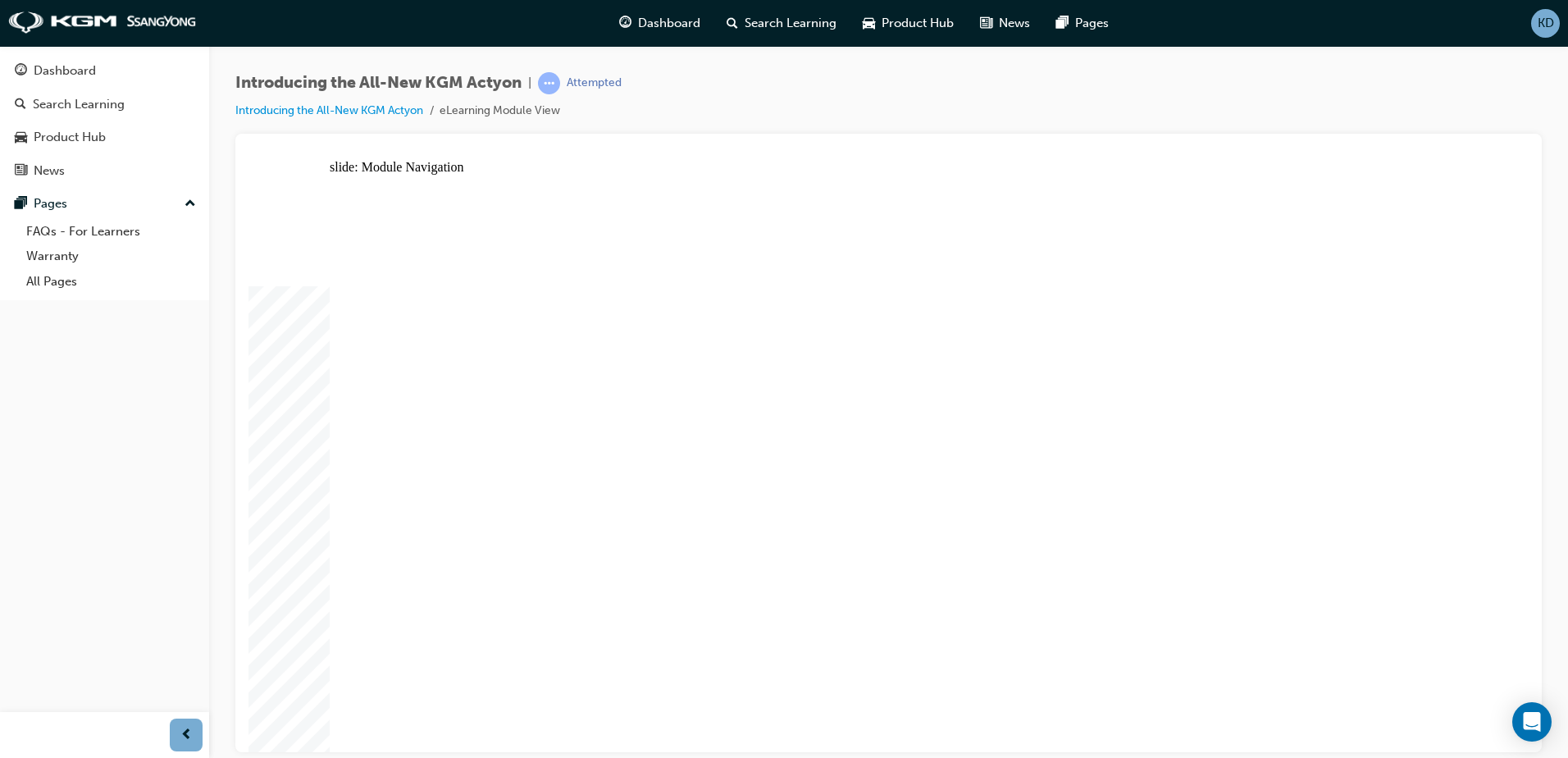
drag, startPoint x: 988, startPoint y: 450, endPoint x: 1422, endPoint y: 191, distance: 505.4
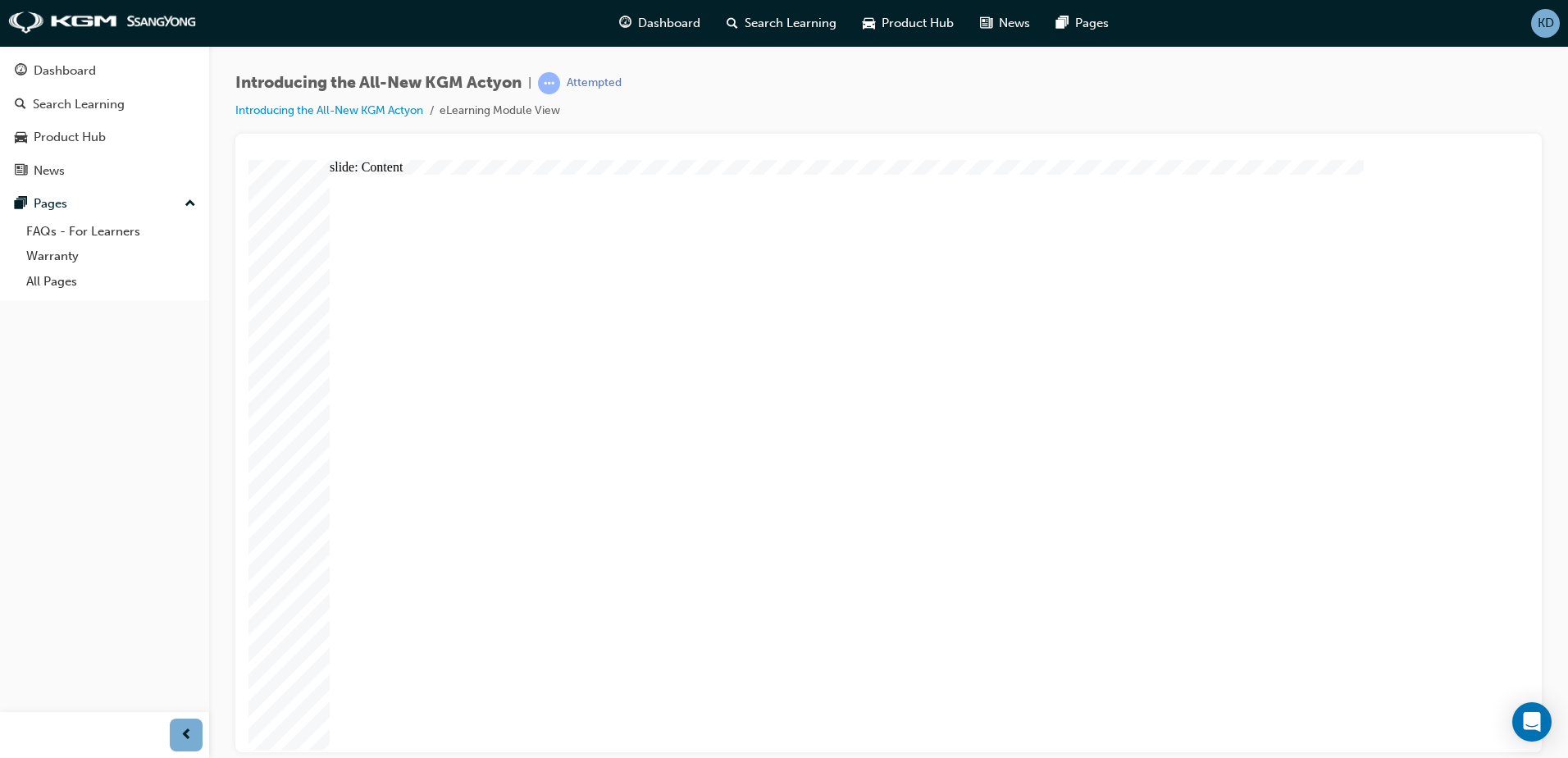
drag, startPoint x: 499, startPoint y: 309, endPoint x: 516, endPoint y: 321, distance: 20.8
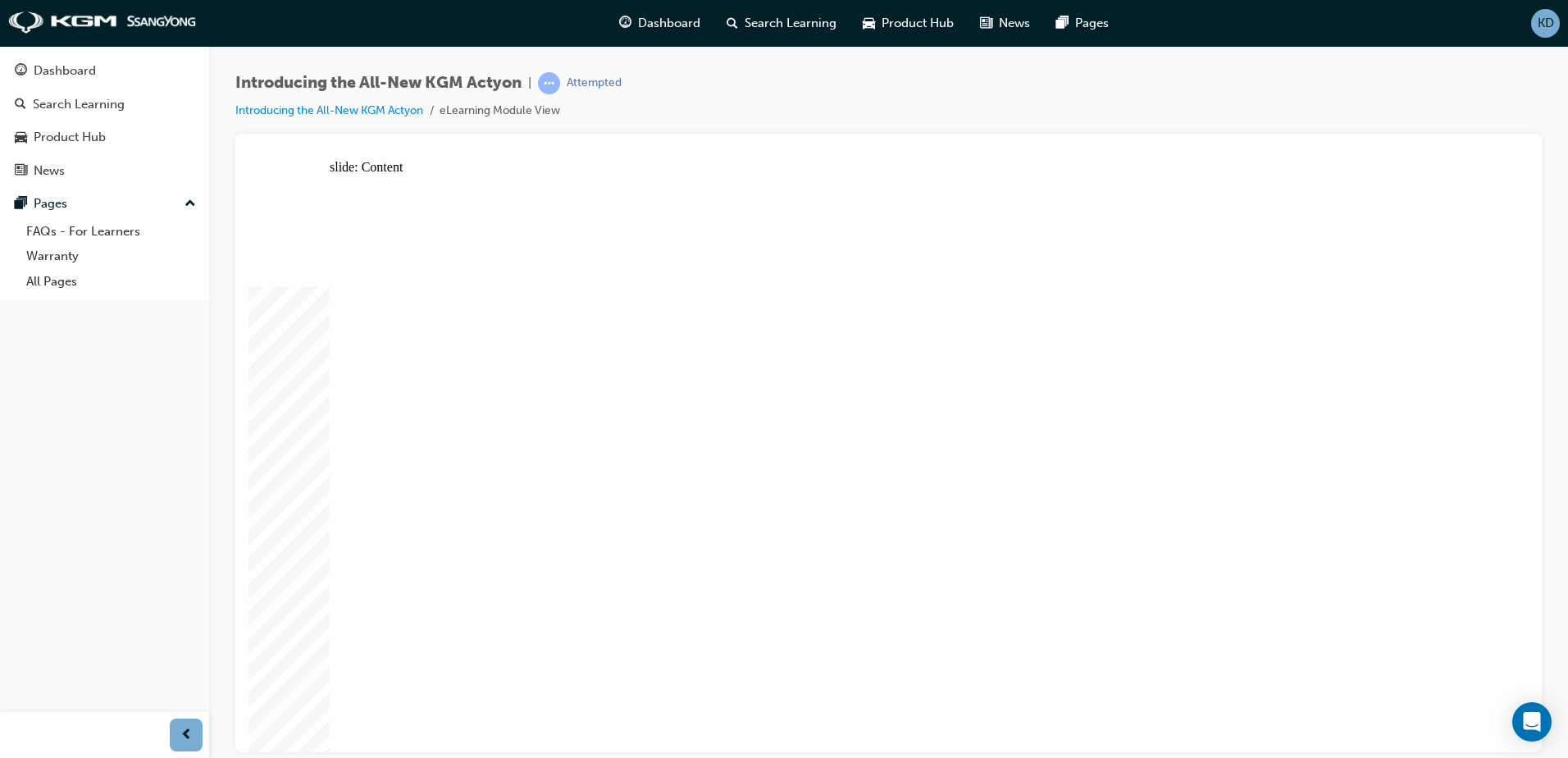
drag, startPoint x: 779, startPoint y: 201, endPoint x: 723, endPoint y: 195, distance: 56.3
drag, startPoint x: 1141, startPoint y: 428, endPoint x: 1156, endPoint y: 429, distance: 15.0
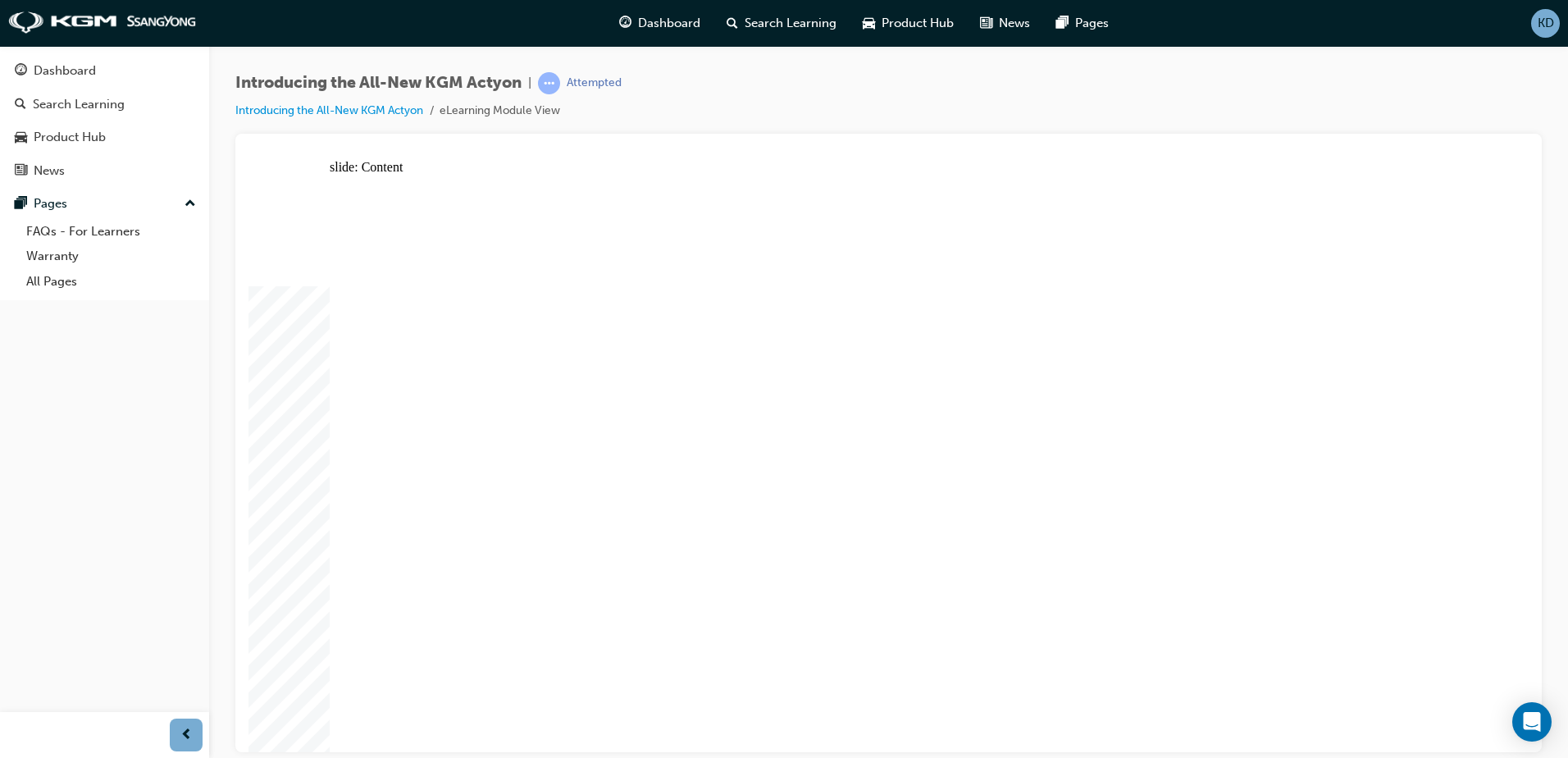
drag, startPoint x: 1185, startPoint y: 349, endPoint x: 774, endPoint y: 410, distance: 415.5
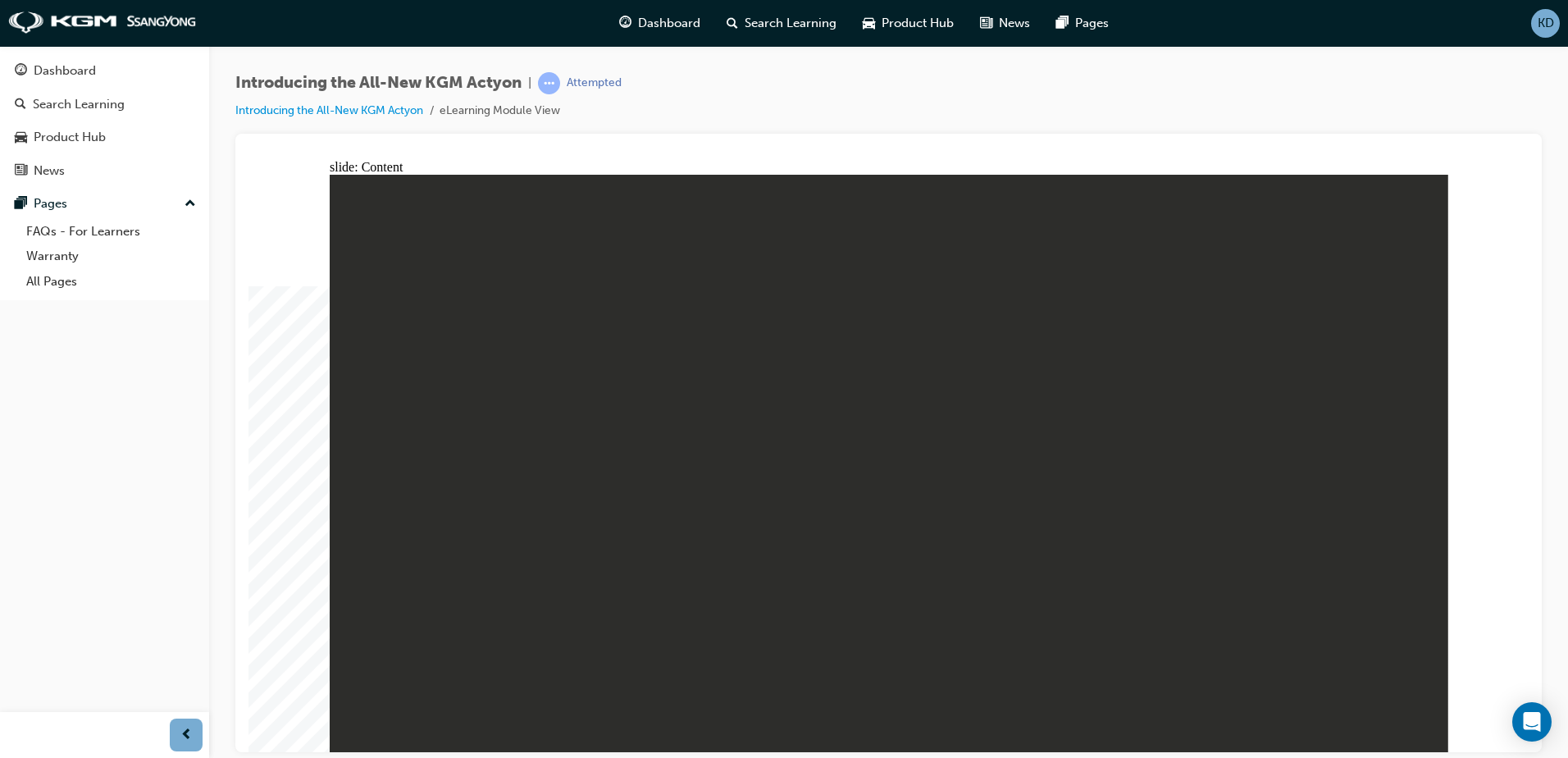
drag, startPoint x: 1361, startPoint y: 252, endPoint x: 1343, endPoint y: 238, distance: 22.8
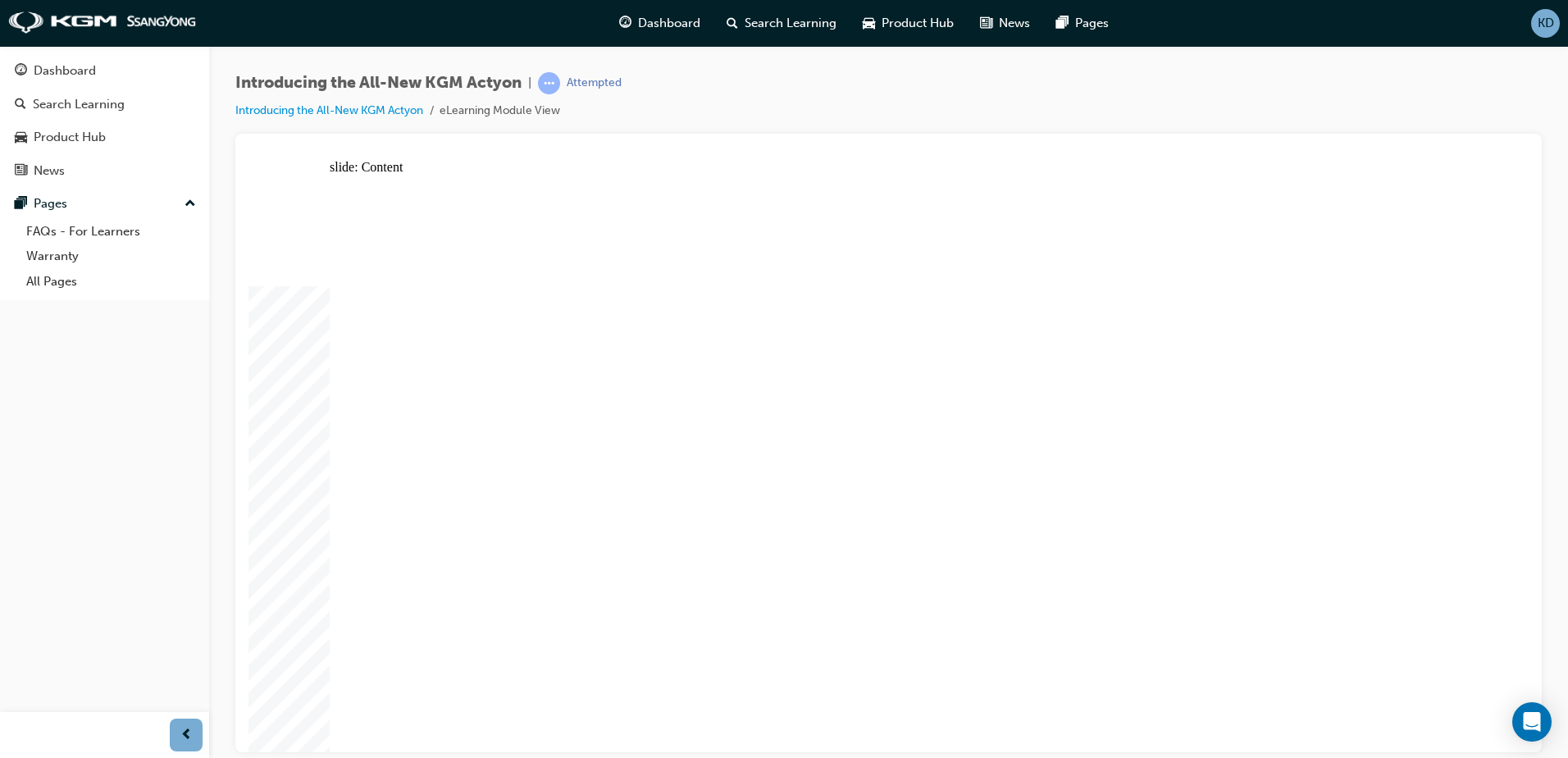
drag, startPoint x: 1227, startPoint y: 216, endPoint x: 1220, endPoint y: 226, distance: 12.2
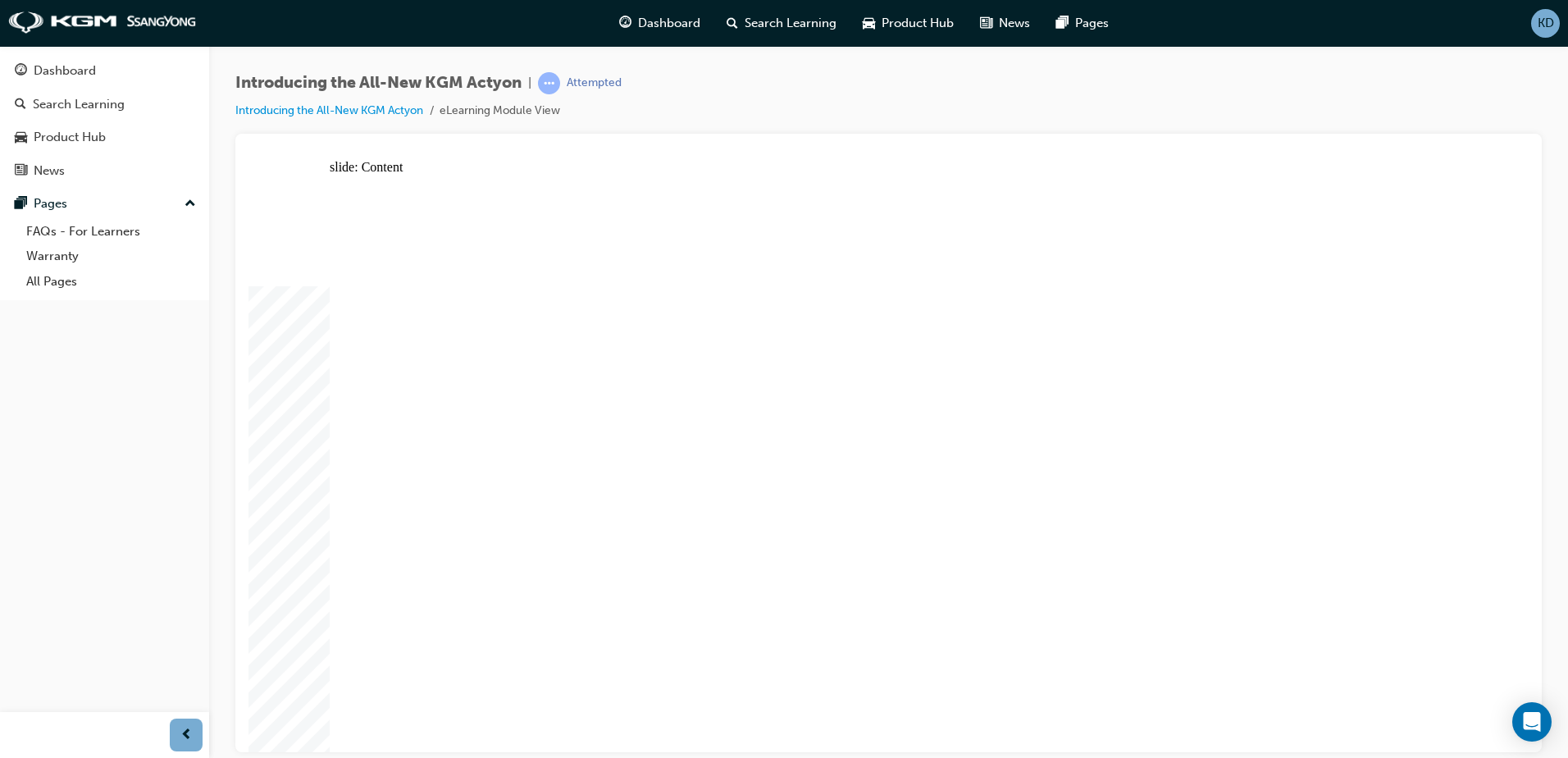
drag, startPoint x: 905, startPoint y: 464, endPoint x: 900, endPoint y: 545, distance: 81.2
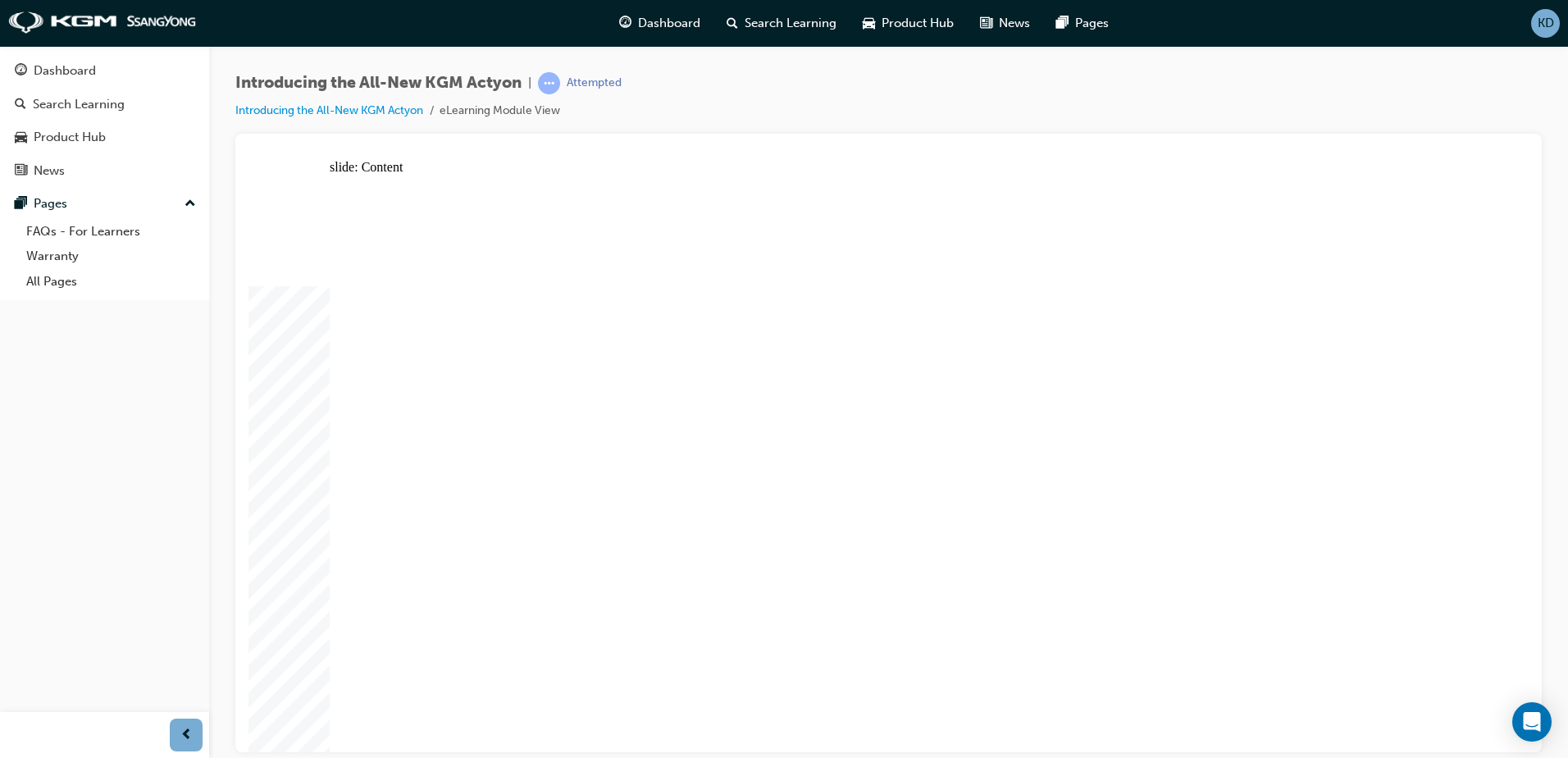
drag, startPoint x: 901, startPoint y: 575, endPoint x: 910, endPoint y: 555, distance: 21.9
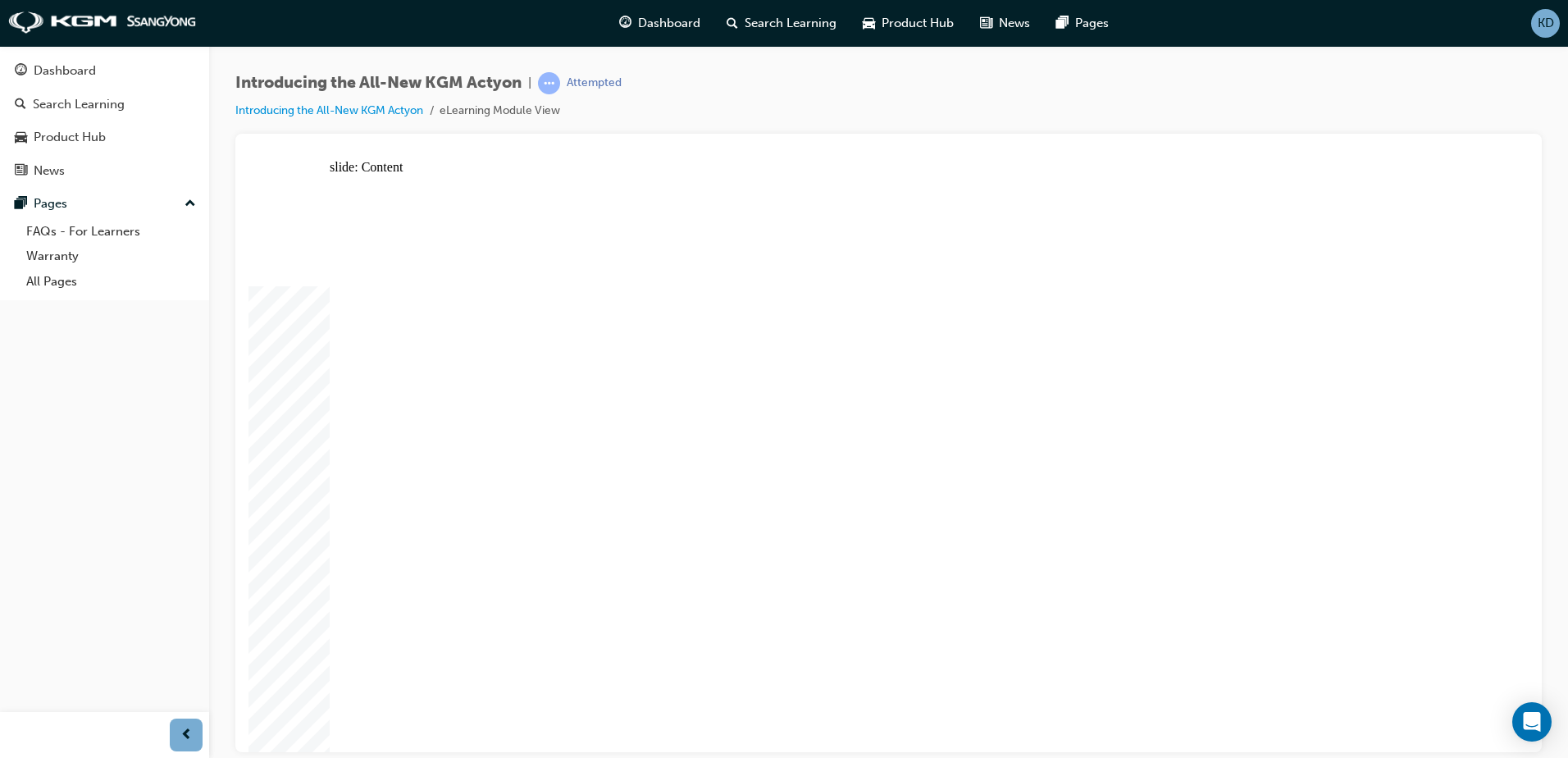
drag, startPoint x: 1117, startPoint y: 916, endPoint x: 905, endPoint y: 657, distance: 334.7
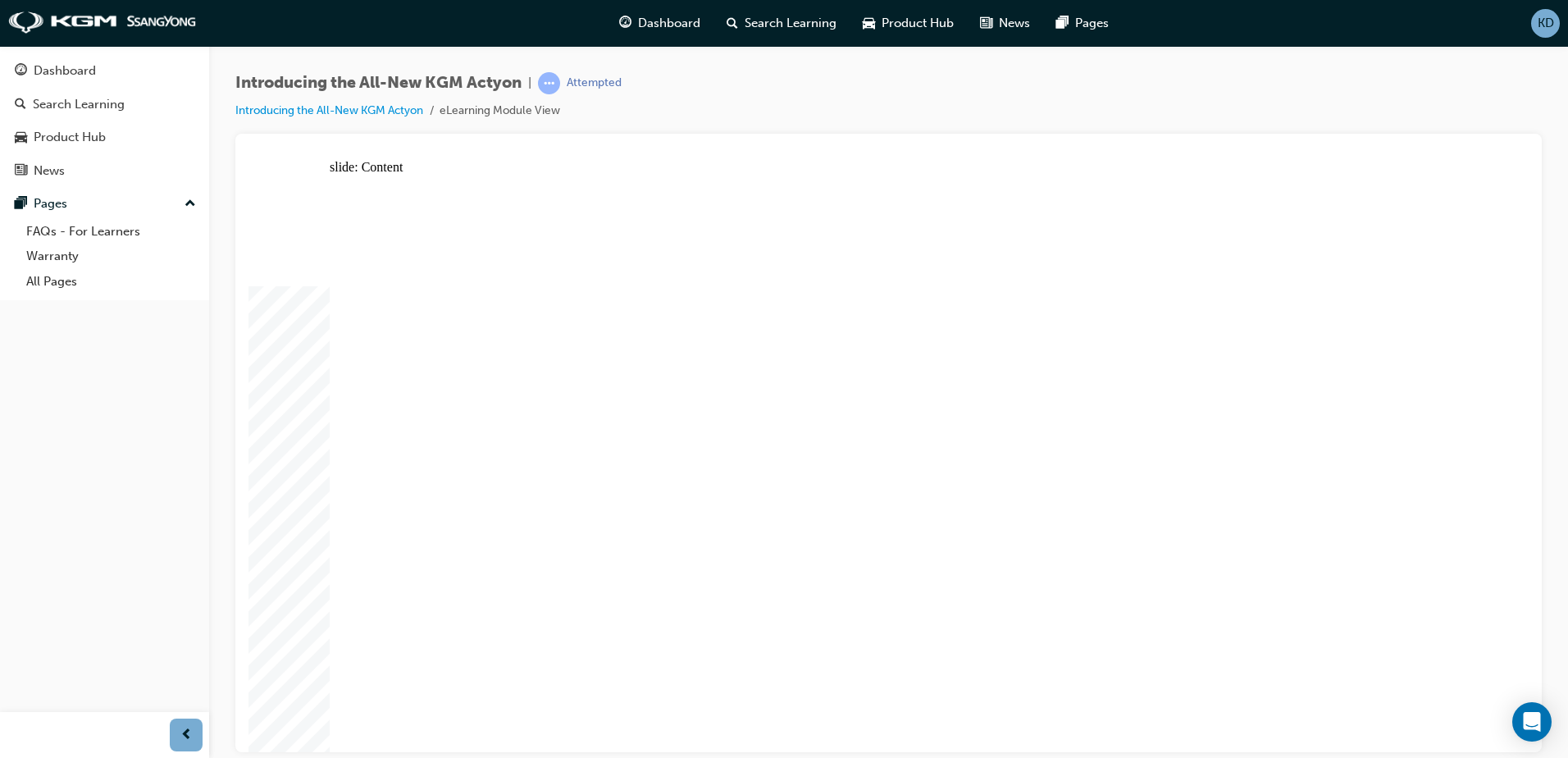
drag, startPoint x: 651, startPoint y: 429, endPoint x: 499, endPoint y: 457, distance: 154.6
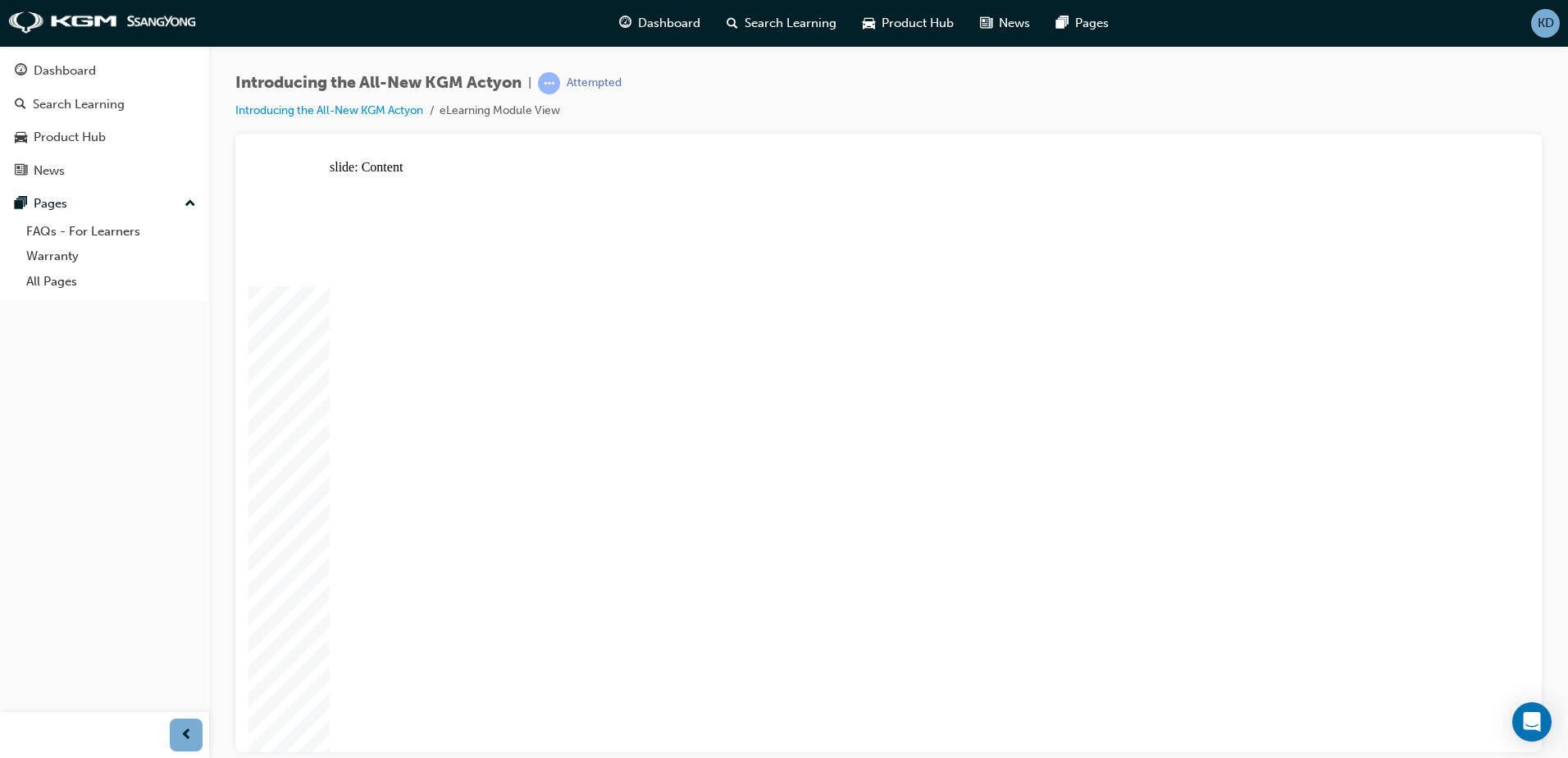
drag, startPoint x: 486, startPoint y: 612, endPoint x: 488, endPoint y: 541, distance: 71.0
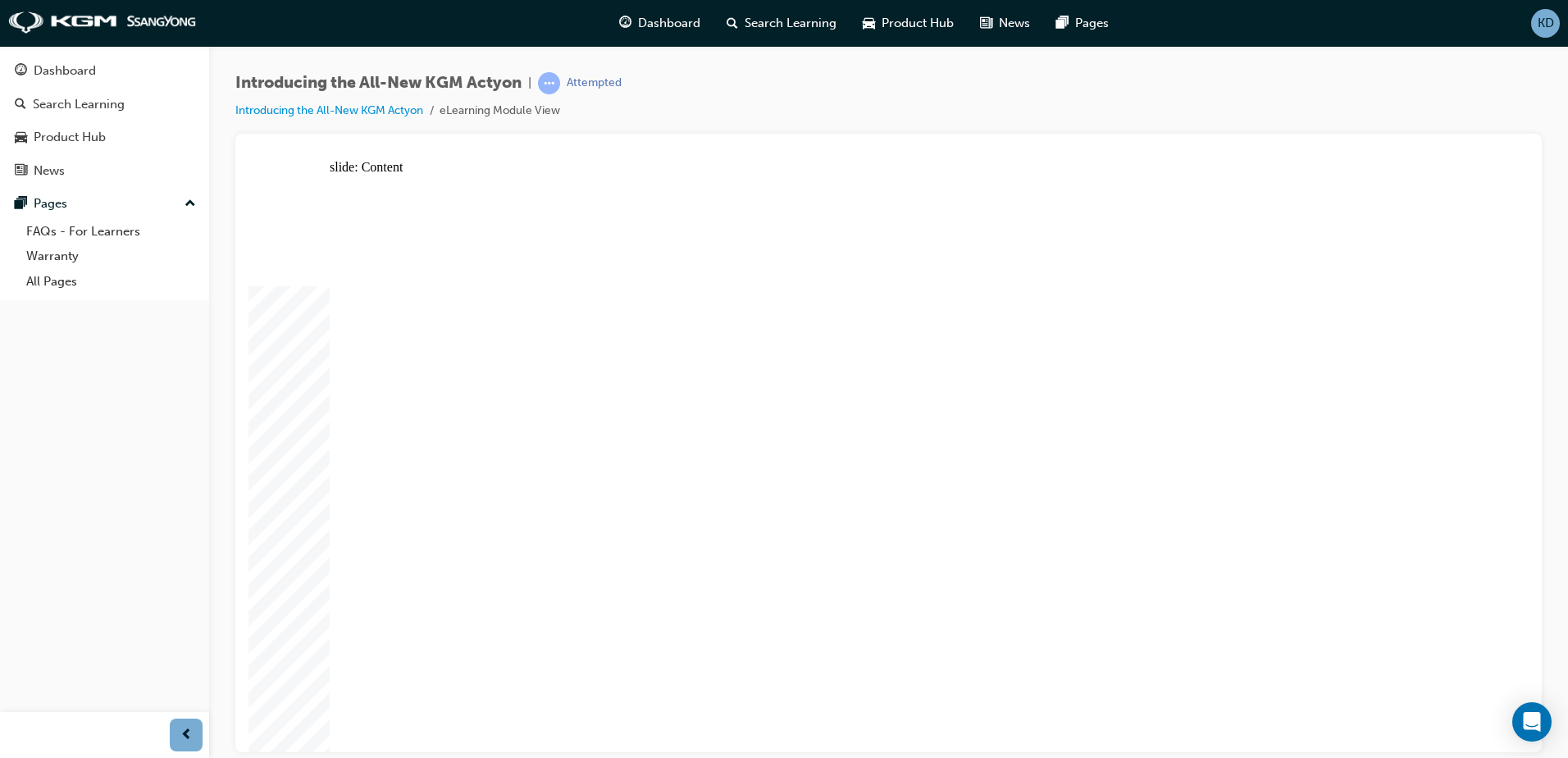
drag, startPoint x: 948, startPoint y: 562, endPoint x: 960, endPoint y: 566, distance: 12.6
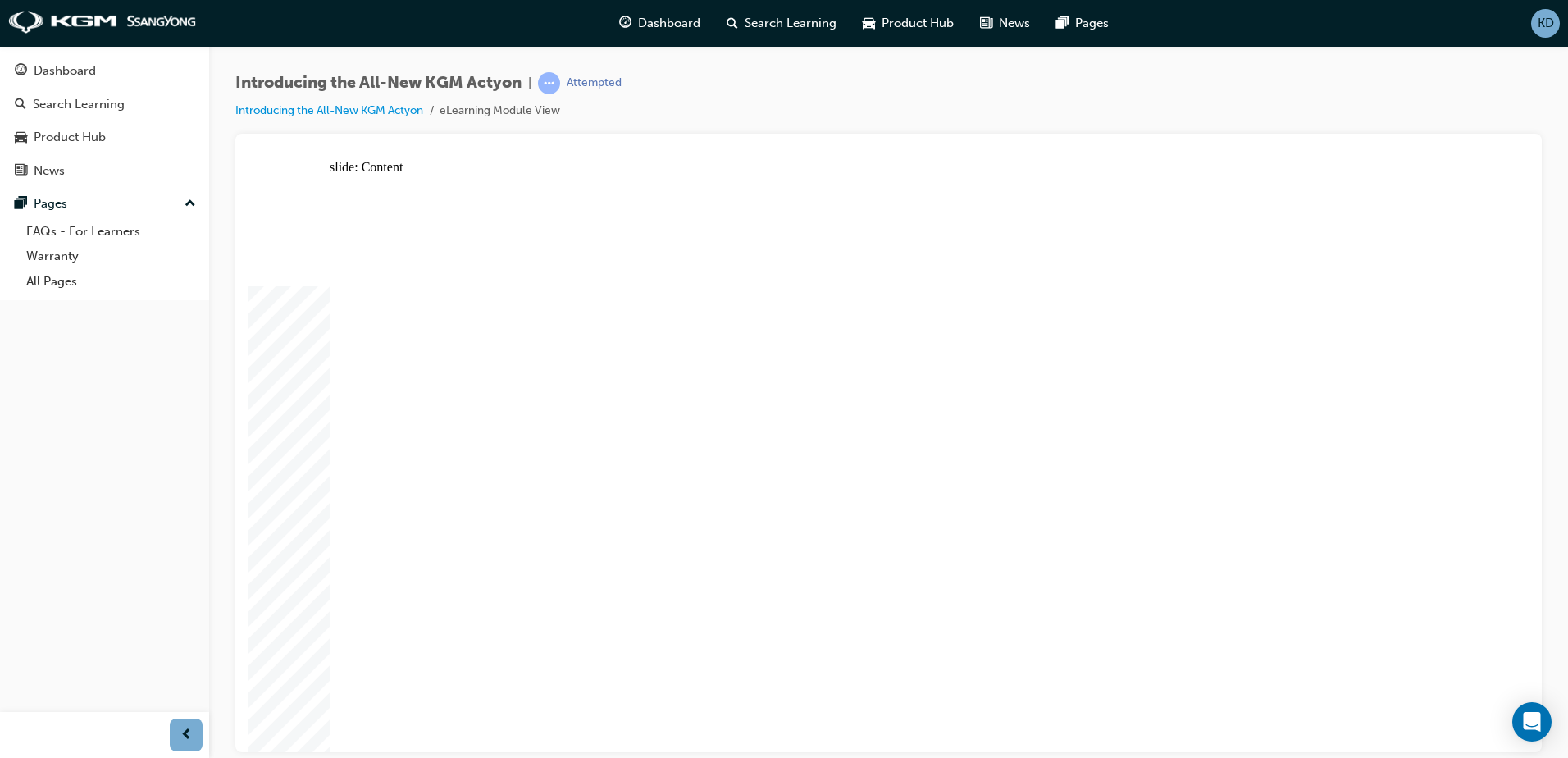
drag, startPoint x: 715, startPoint y: 254, endPoint x: 761, endPoint y: 256, distance: 46.0
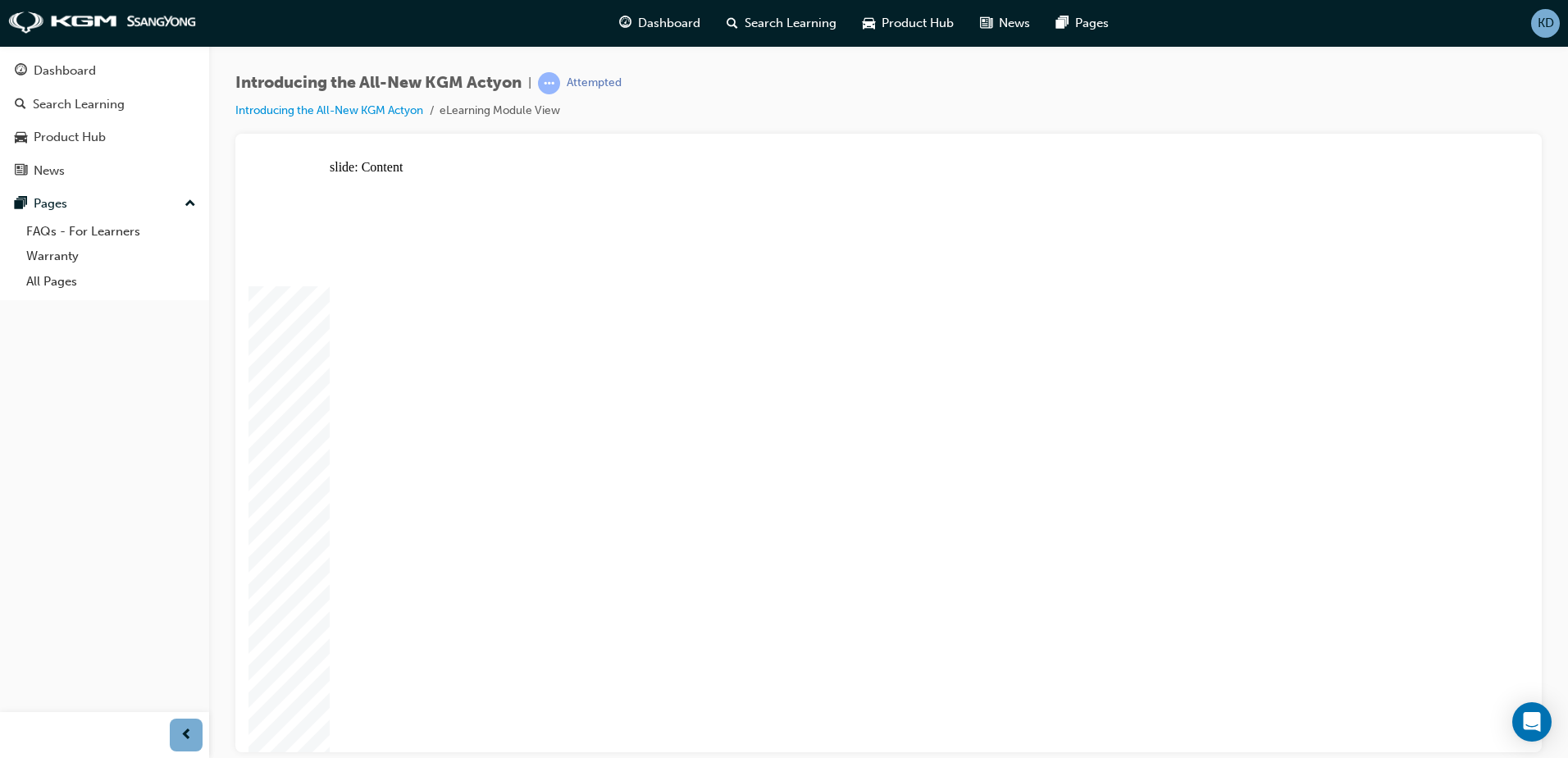
drag, startPoint x: 1286, startPoint y: 557, endPoint x: 1296, endPoint y: 575, distance: 20.6
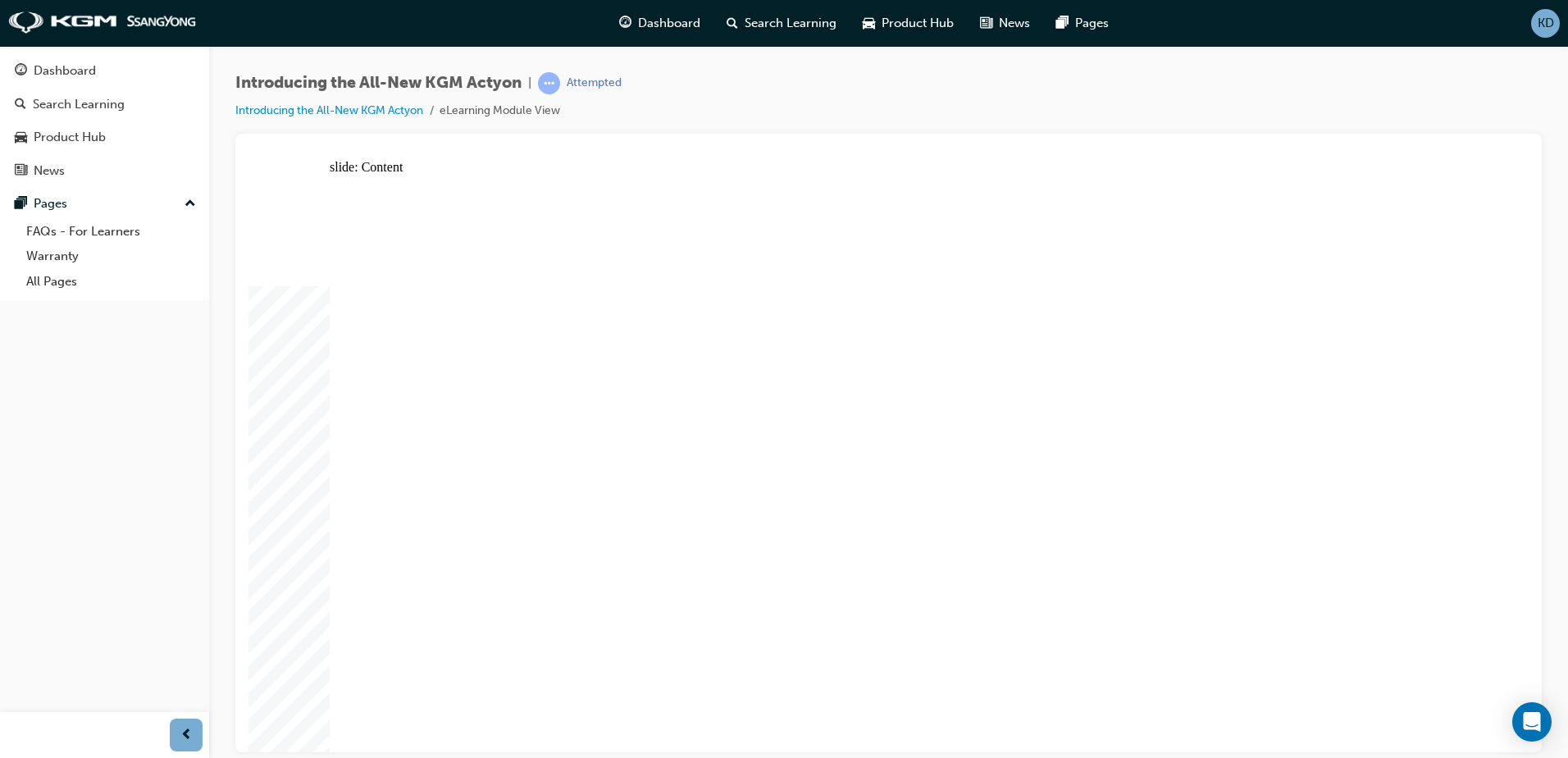
drag, startPoint x: 722, startPoint y: 349, endPoint x: 782, endPoint y: 359, distance: 60.8
drag, startPoint x: 782, startPoint y: 359, endPoint x: 795, endPoint y: 387, distance: 30.9
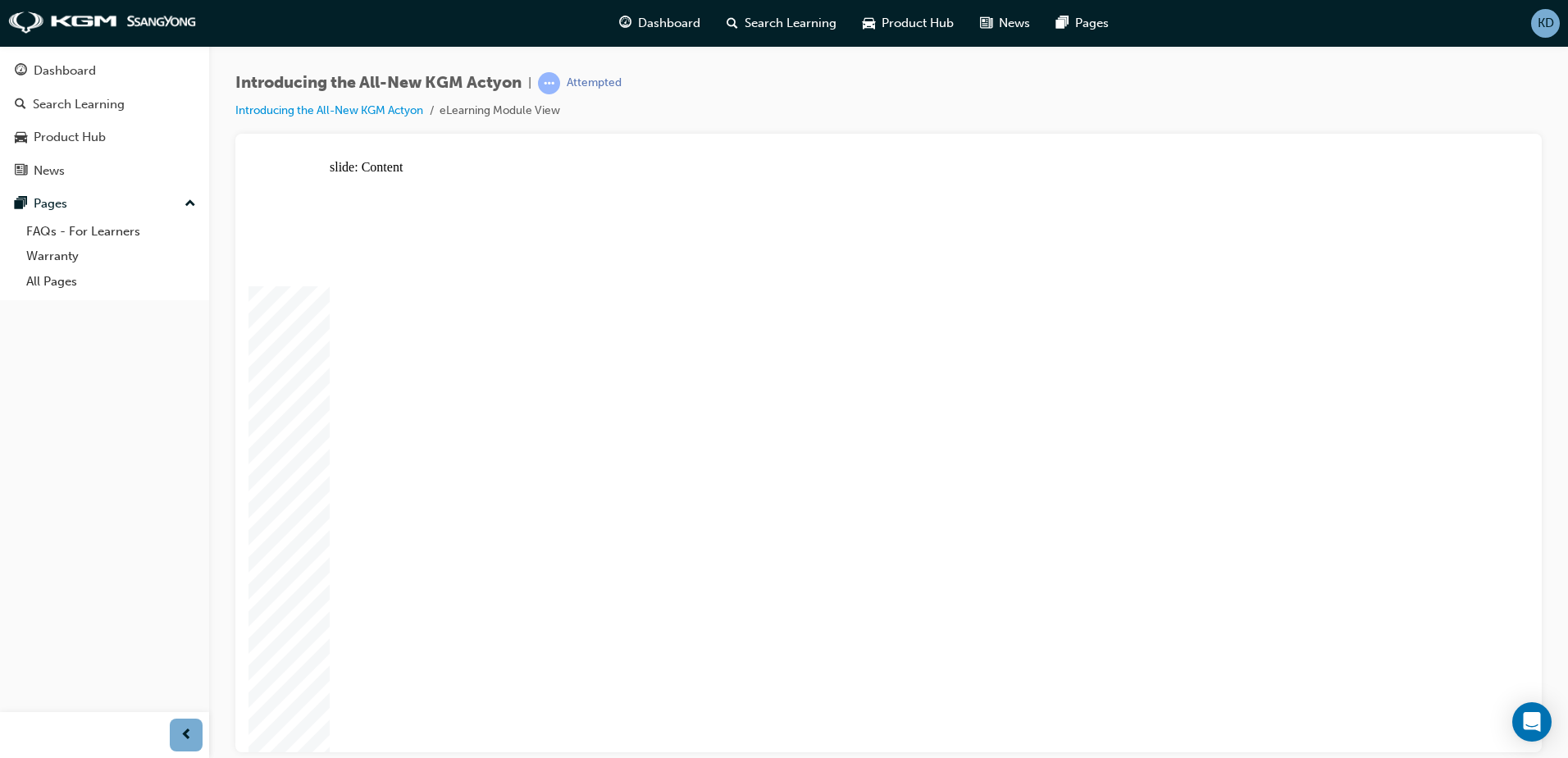
drag, startPoint x: 868, startPoint y: 312, endPoint x: 869, endPoint y: 321, distance: 9.1
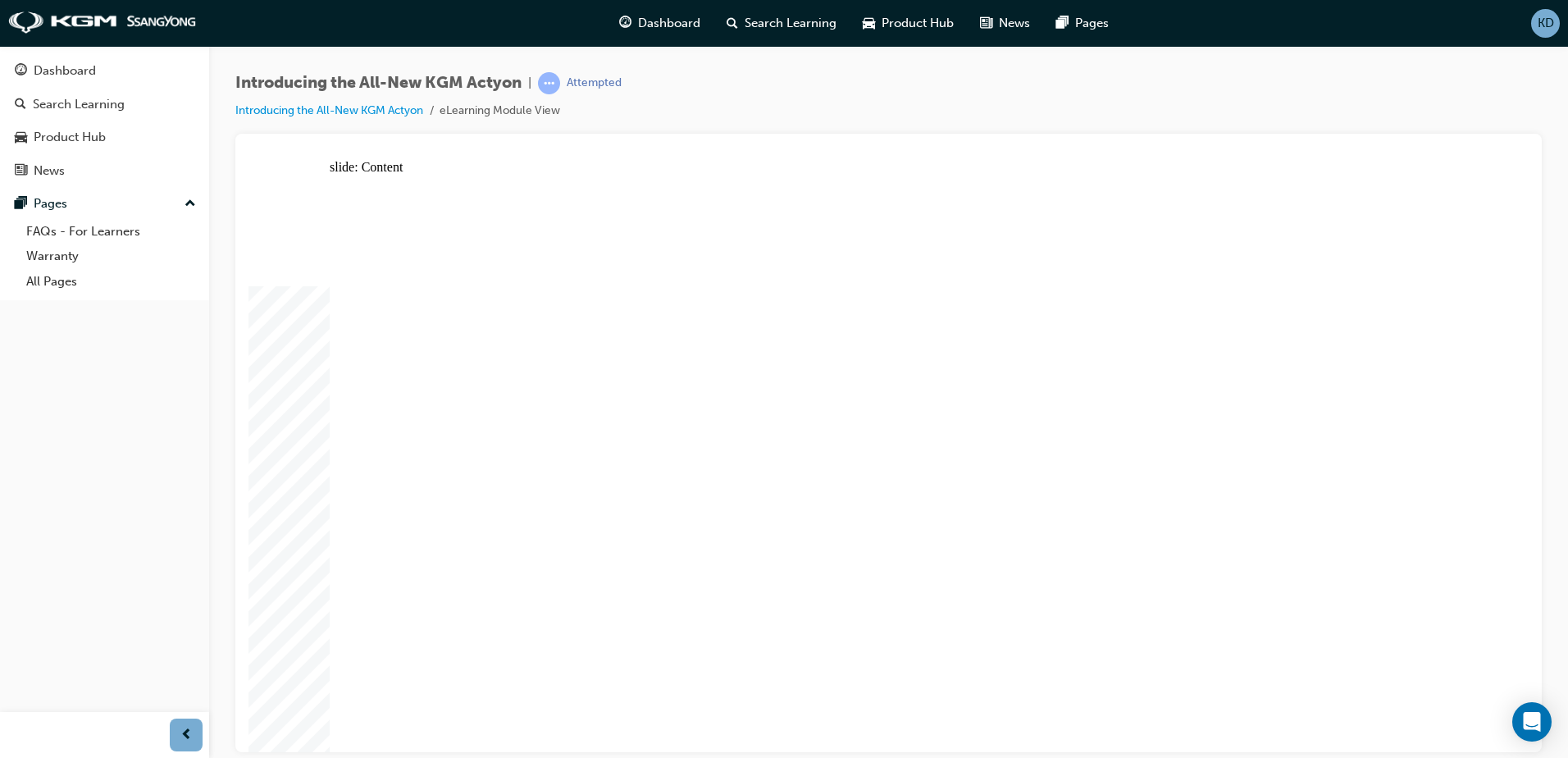
drag, startPoint x: 1131, startPoint y: 198, endPoint x: 1116, endPoint y: 202, distance: 15.5
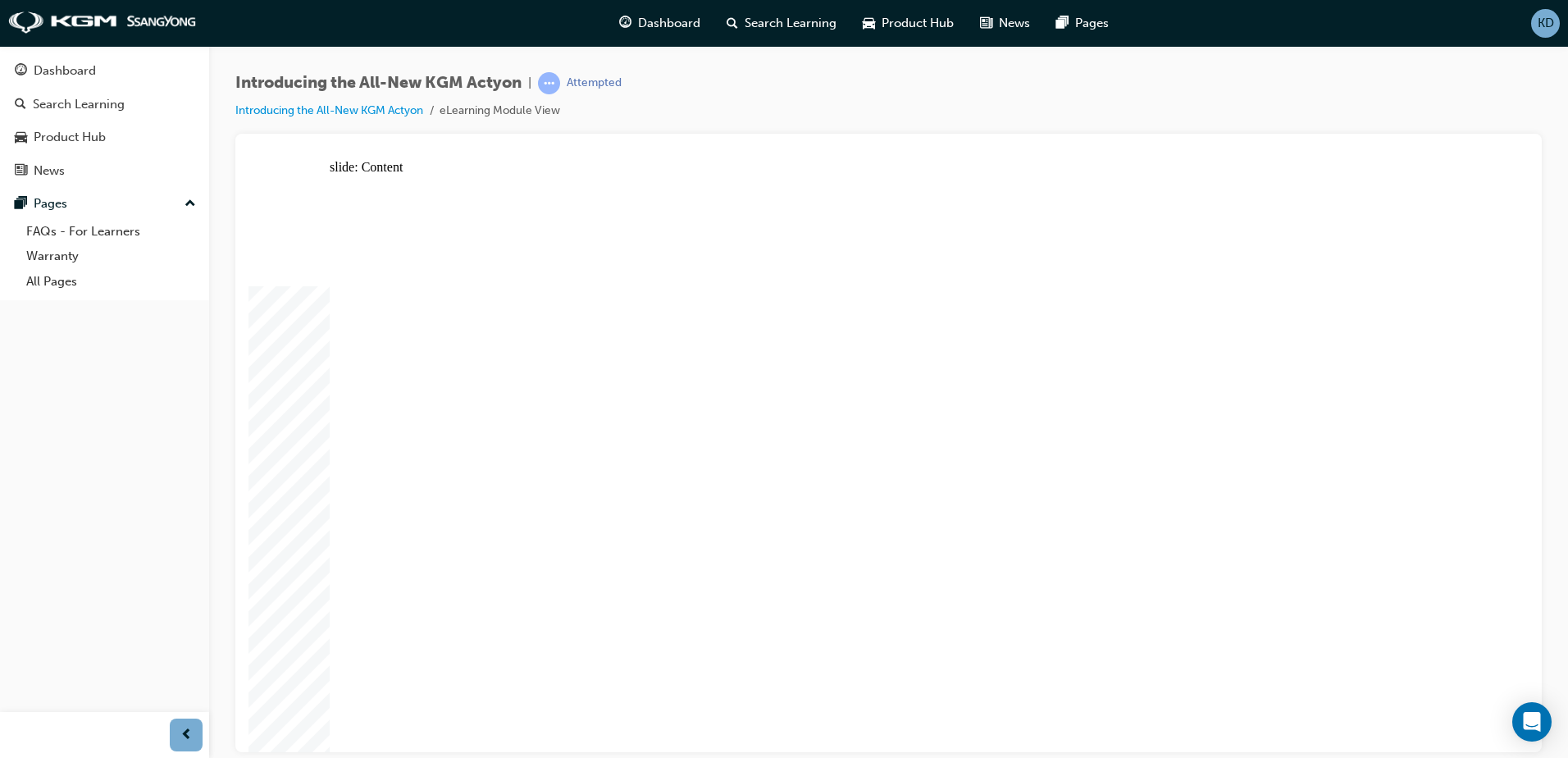
drag, startPoint x: 1022, startPoint y: 167, endPoint x: 939, endPoint y: 204, distance: 90.9
click
drag, startPoint x: 1413, startPoint y: 202, endPoint x: 1326, endPoint y: 205, distance: 87.1
drag, startPoint x: 1013, startPoint y: 397, endPoint x: 1042, endPoint y: 266, distance: 134.2
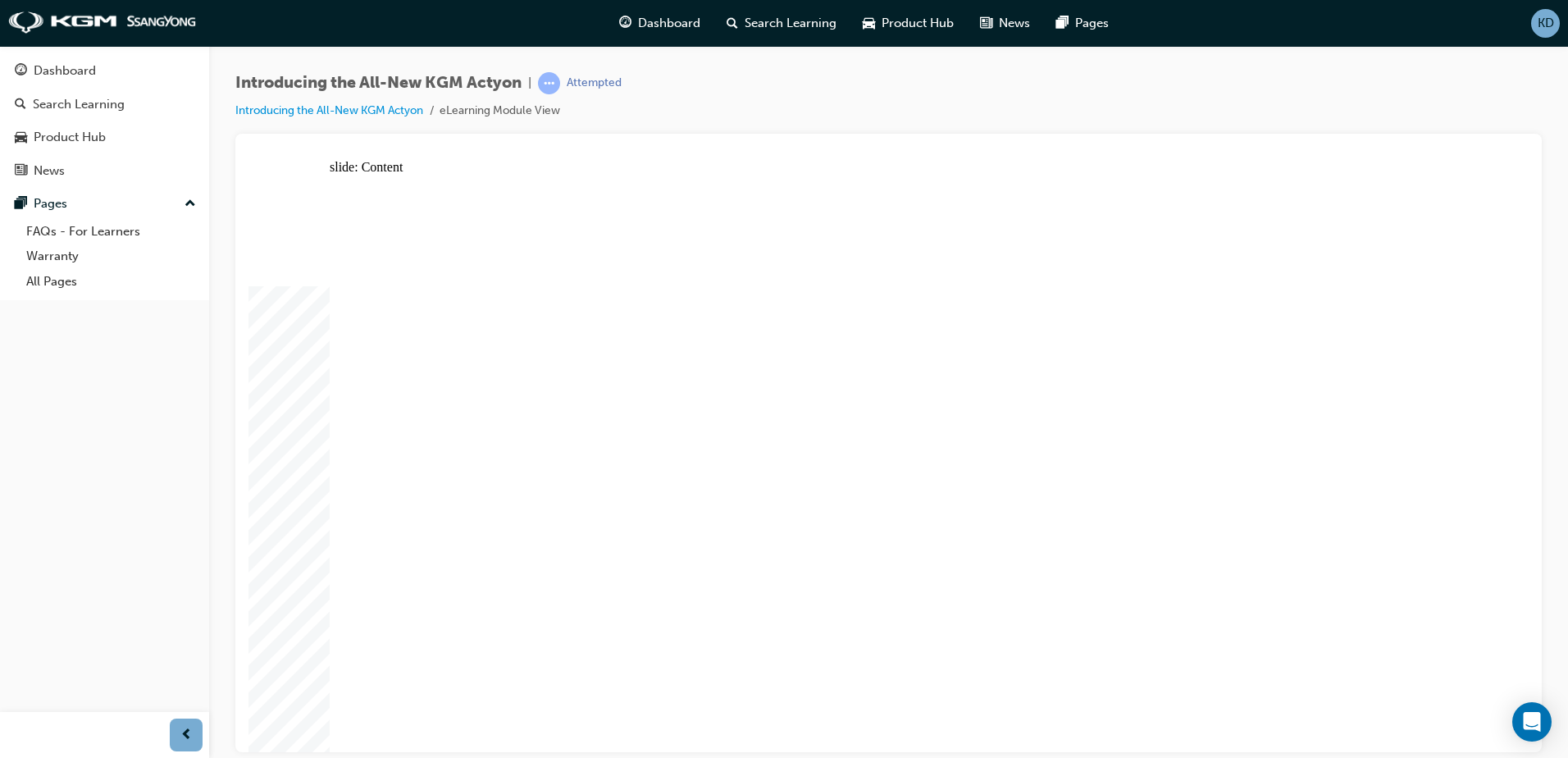
drag, startPoint x: 554, startPoint y: 576, endPoint x: 545, endPoint y: 617, distance: 42.0
drag, startPoint x: 519, startPoint y: 444, endPoint x: 525, endPoint y: 436, distance: 10.0
radio input "true"
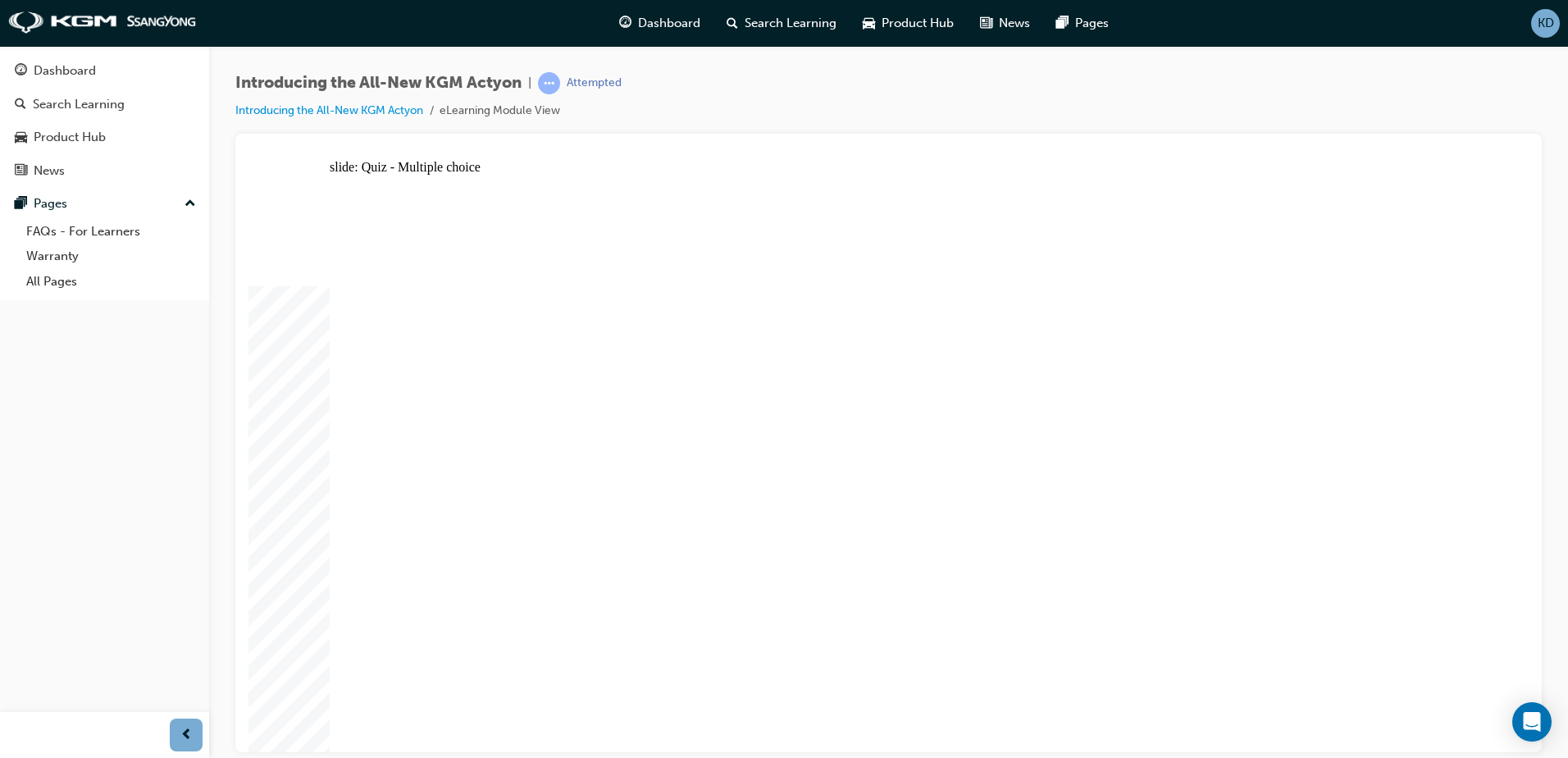
radio input "false"
radio input "true"
drag, startPoint x: 939, startPoint y: 531, endPoint x: 928, endPoint y: 548, distance: 20.2
radio input "true"
radio input "false"
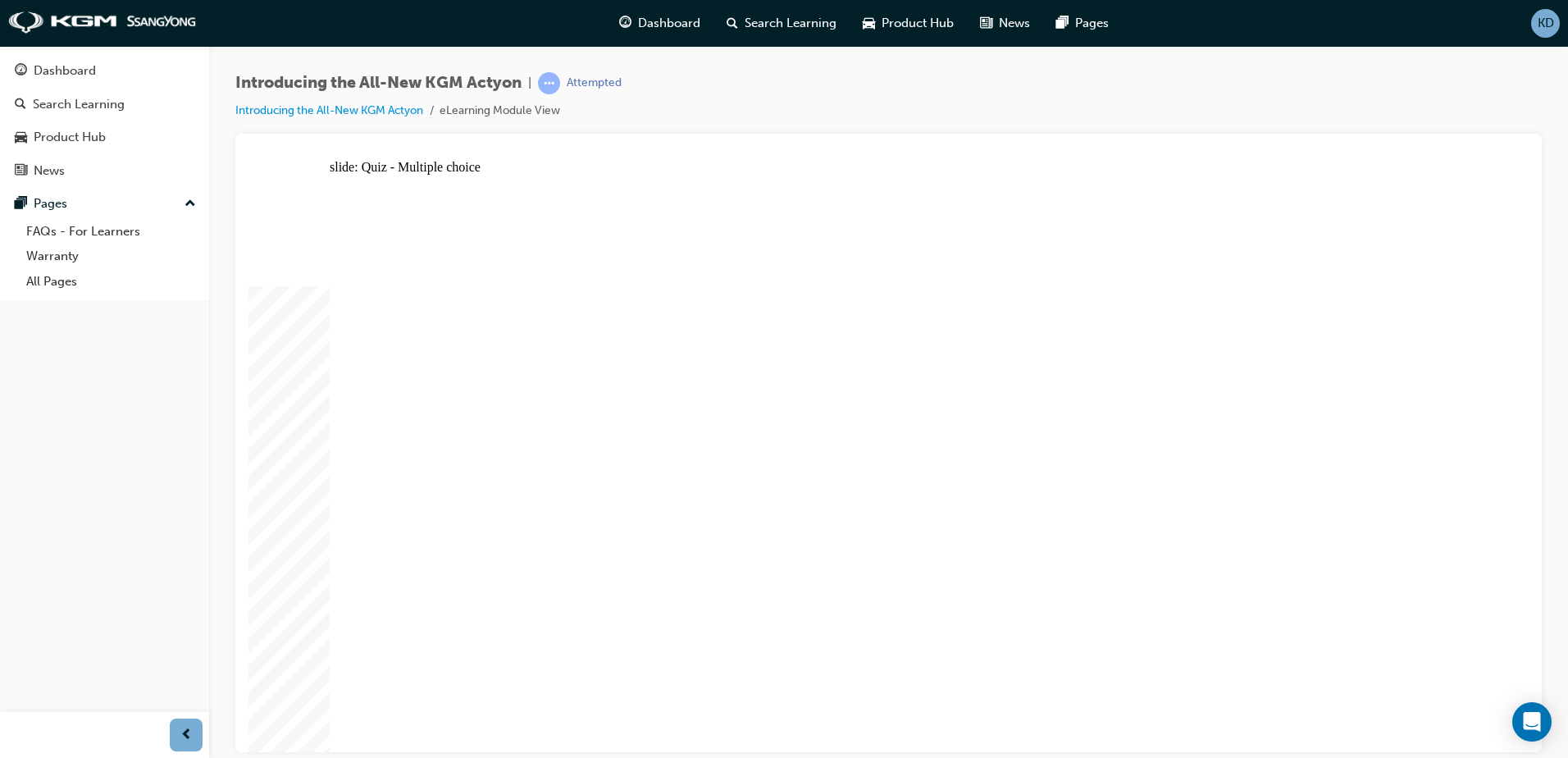
radio input "true"
radio input "false"
radio input "true"
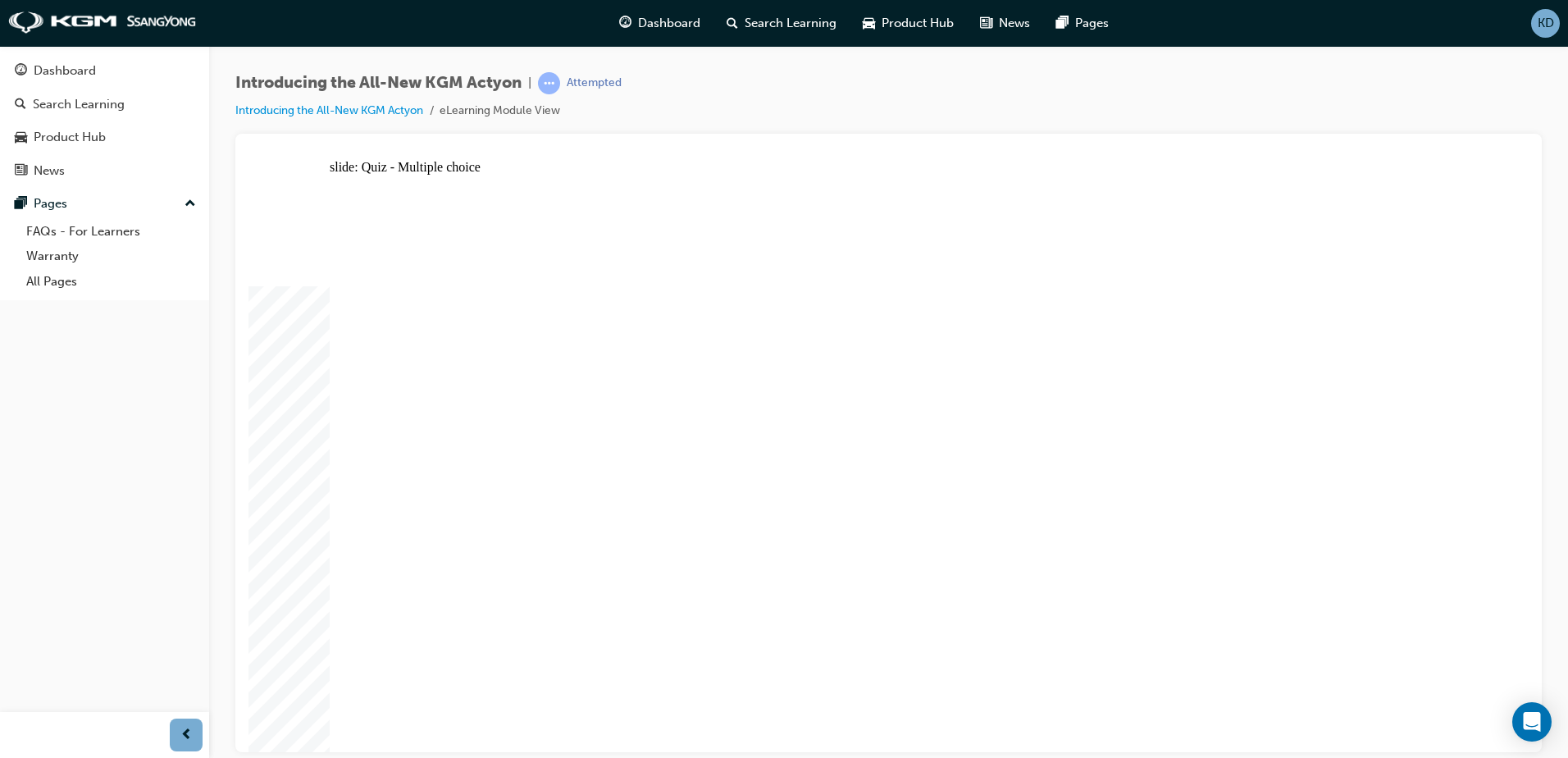
radio input "true"
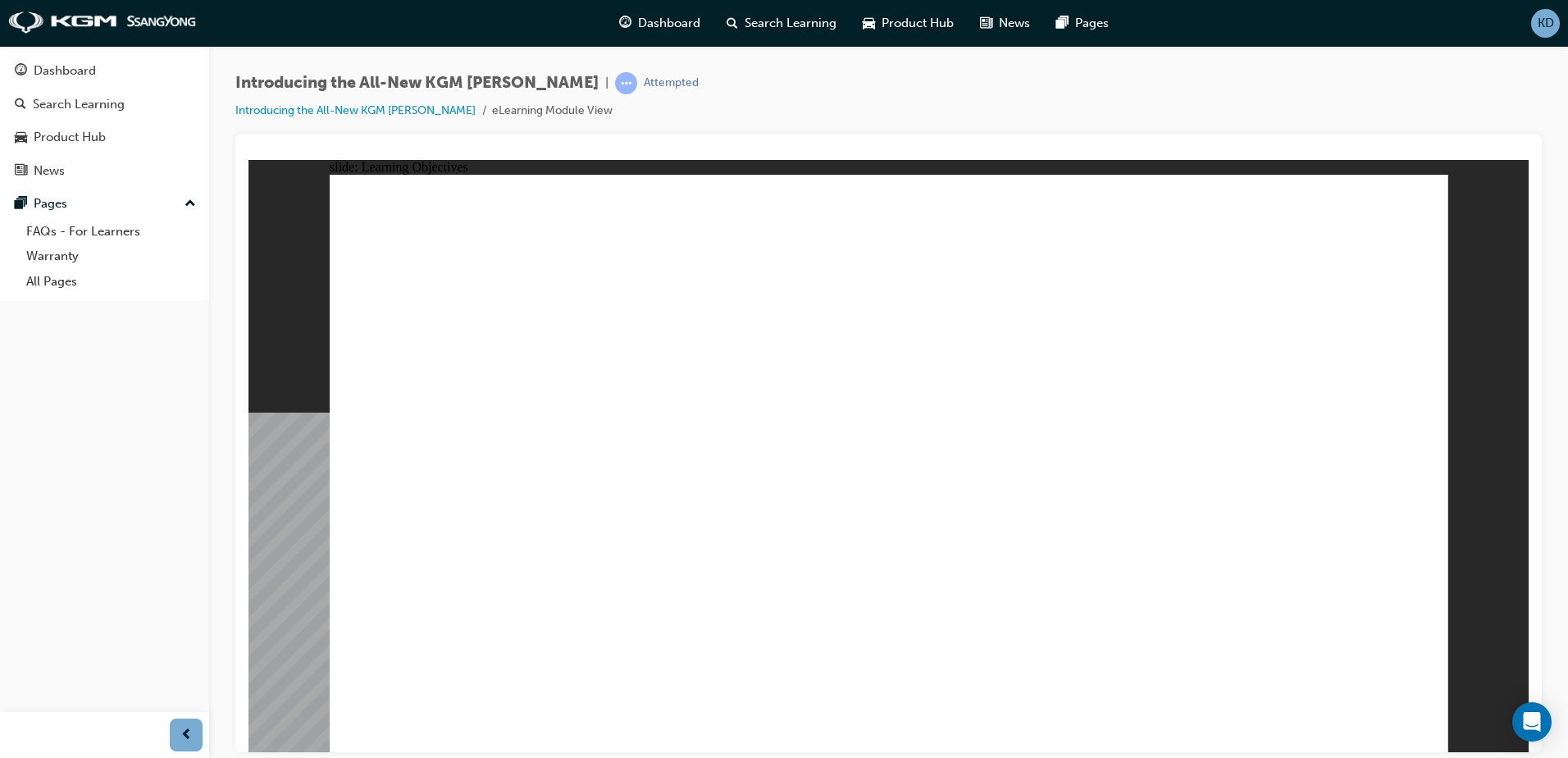
drag, startPoint x: 1150, startPoint y: 585, endPoint x: 1321, endPoint y: 613, distance: 173.3
